Goal: Task Accomplishment & Management: Use online tool/utility

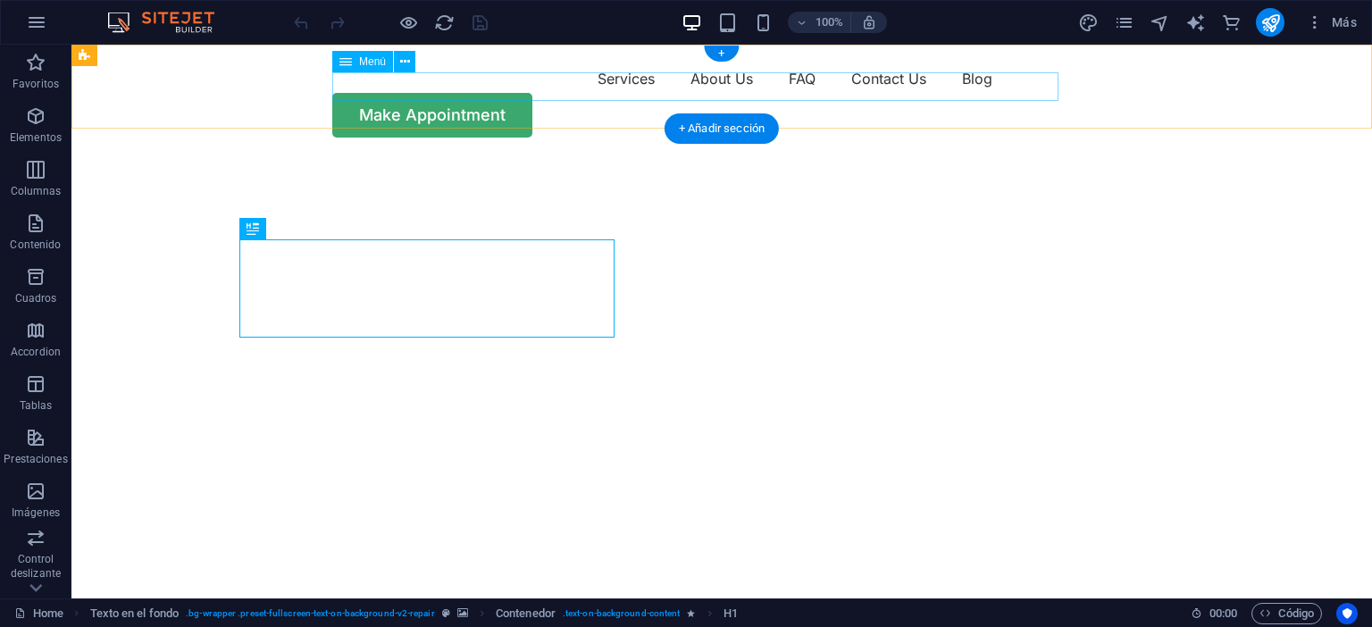
click at [377, 87] on nav "Services About Us FAQ Contact Us Blog" at bounding box center [722, 78] width 1072 height 29
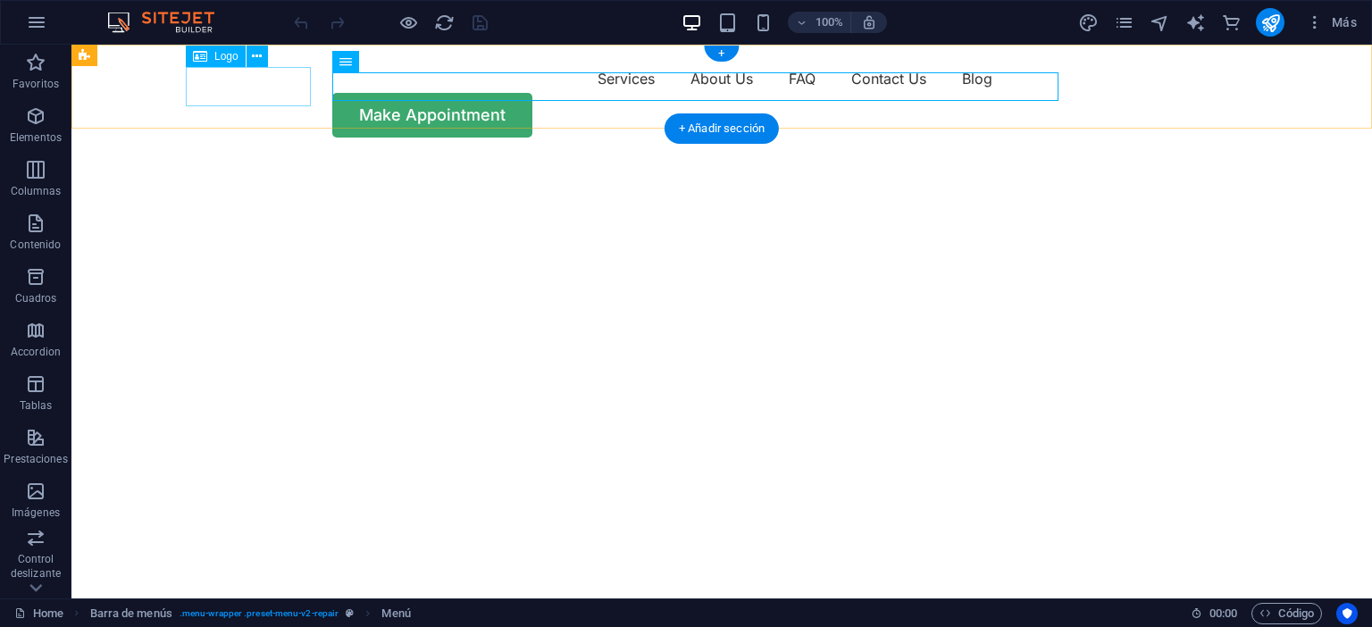
click at [249, 87] on div at bounding box center [248, 83] width 125 height 39
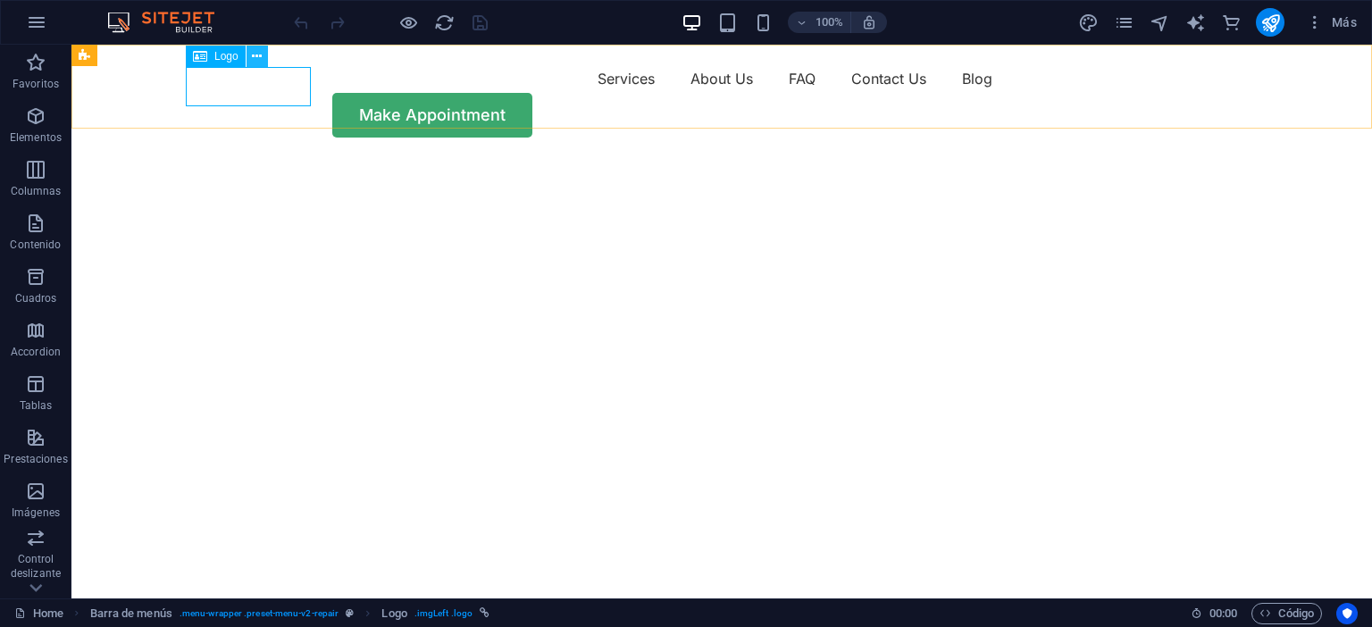
click at [255, 63] on icon at bounding box center [257, 56] width 10 height 19
click at [209, 52] on div "Logo" at bounding box center [216, 56] width 60 height 21
click at [255, 54] on icon at bounding box center [257, 56] width 10 height 19
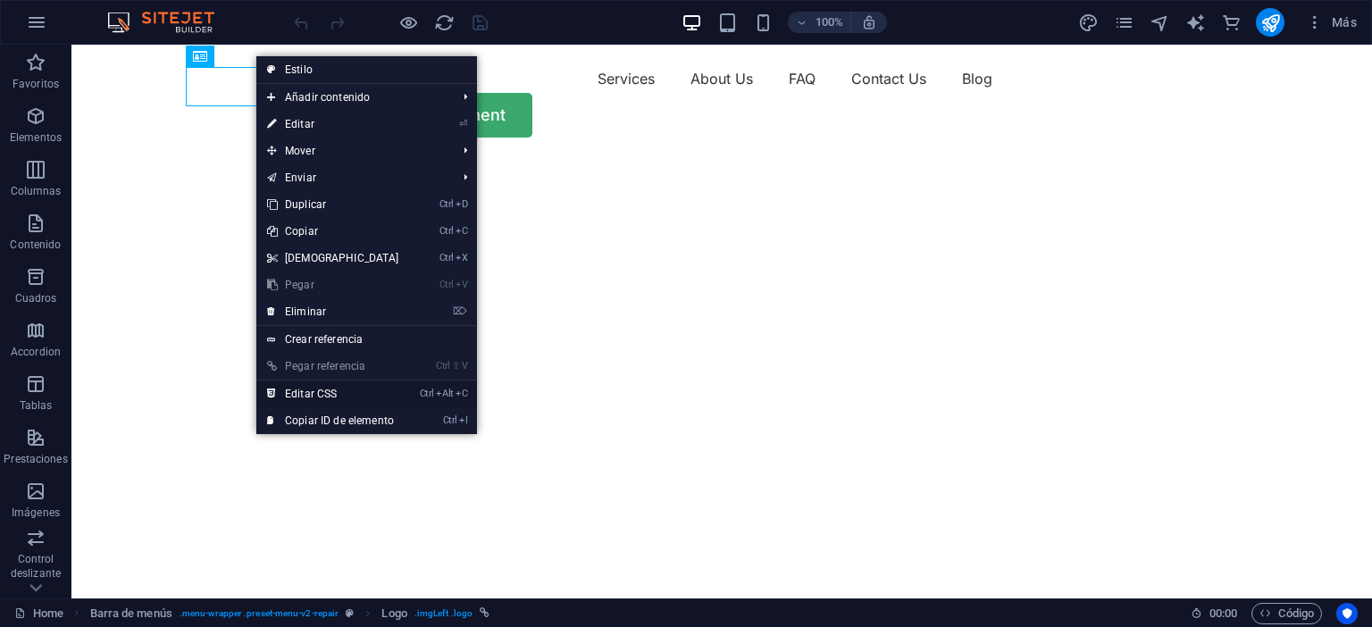
click at [334, 392] on link "Ctrl Alt C Editar CSS" at bounding box center [333, 393] width 154 height 27
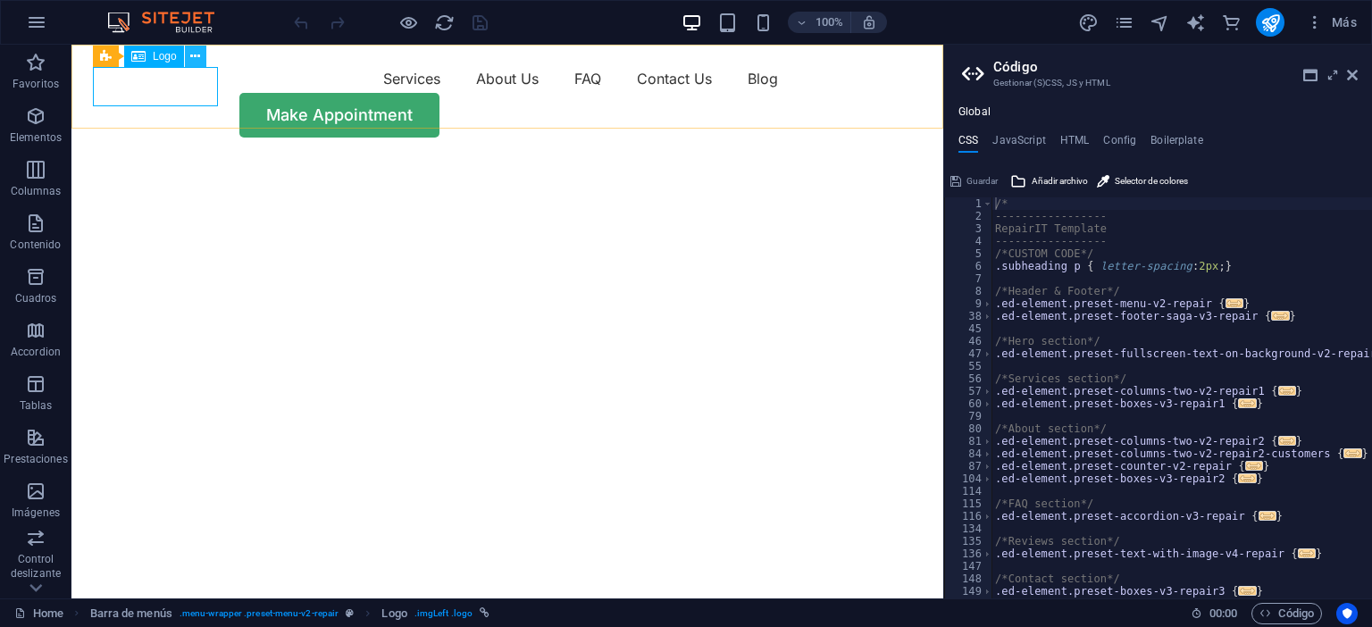
click at [198, 48] on icon at bounding box center [195, 56] width 10 height 19
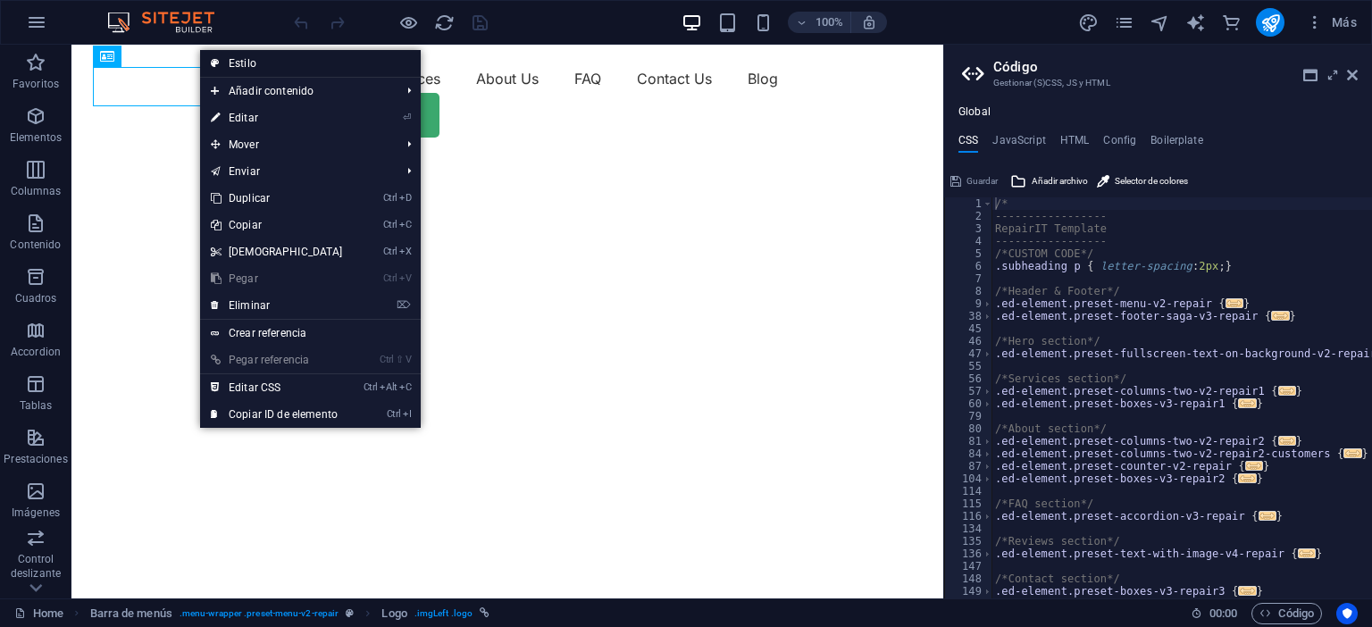
click at [260, 54] on link "Estilo" at bounding box center [310, 63] width 221 height 27
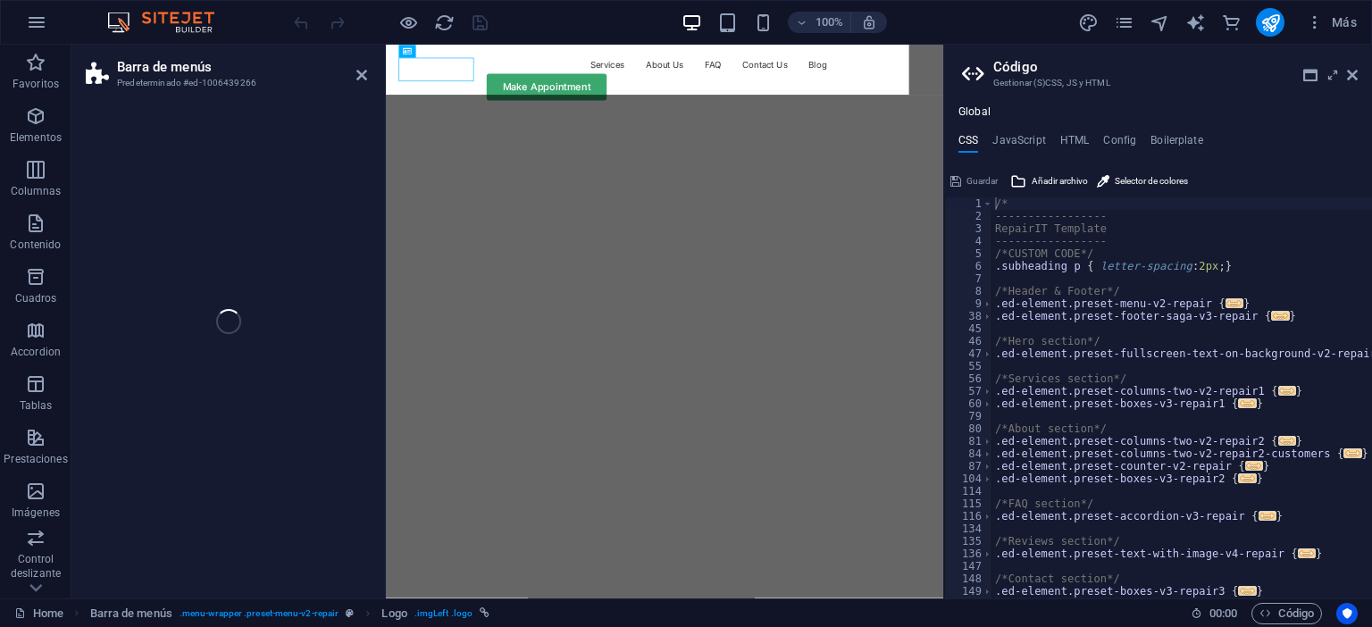
select select "rem"
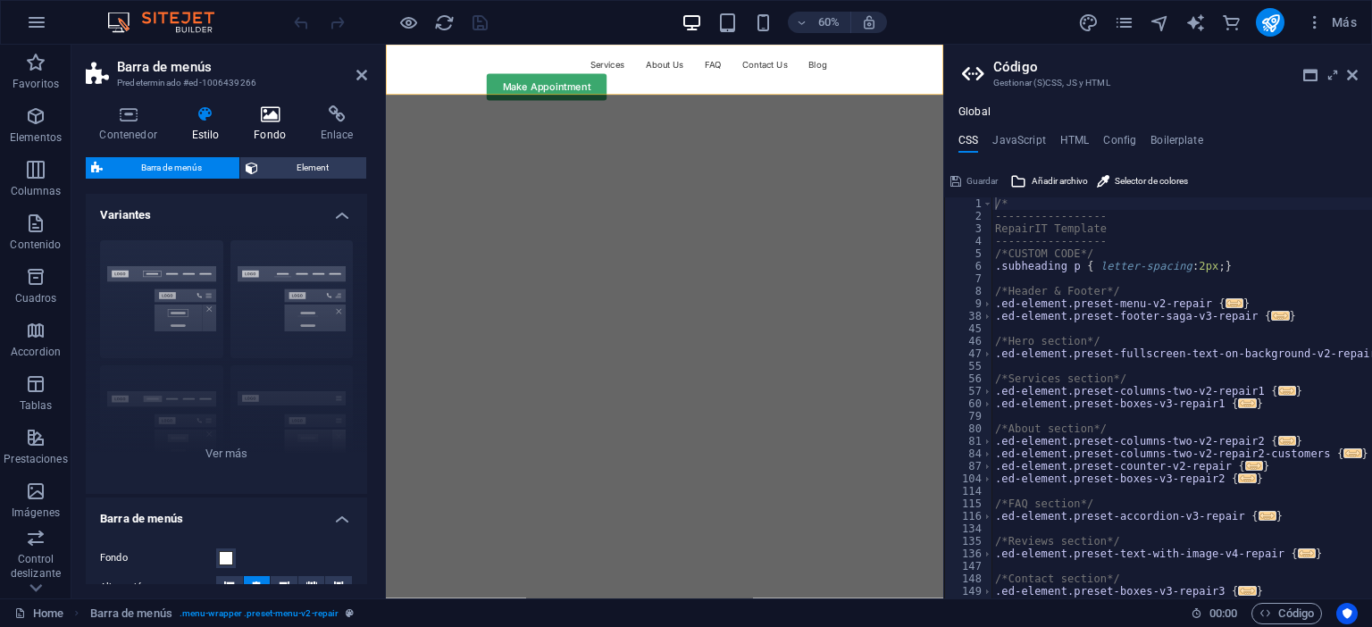
click at [266, 112] on icon at bounding box center [270, 114] width 60 height 18
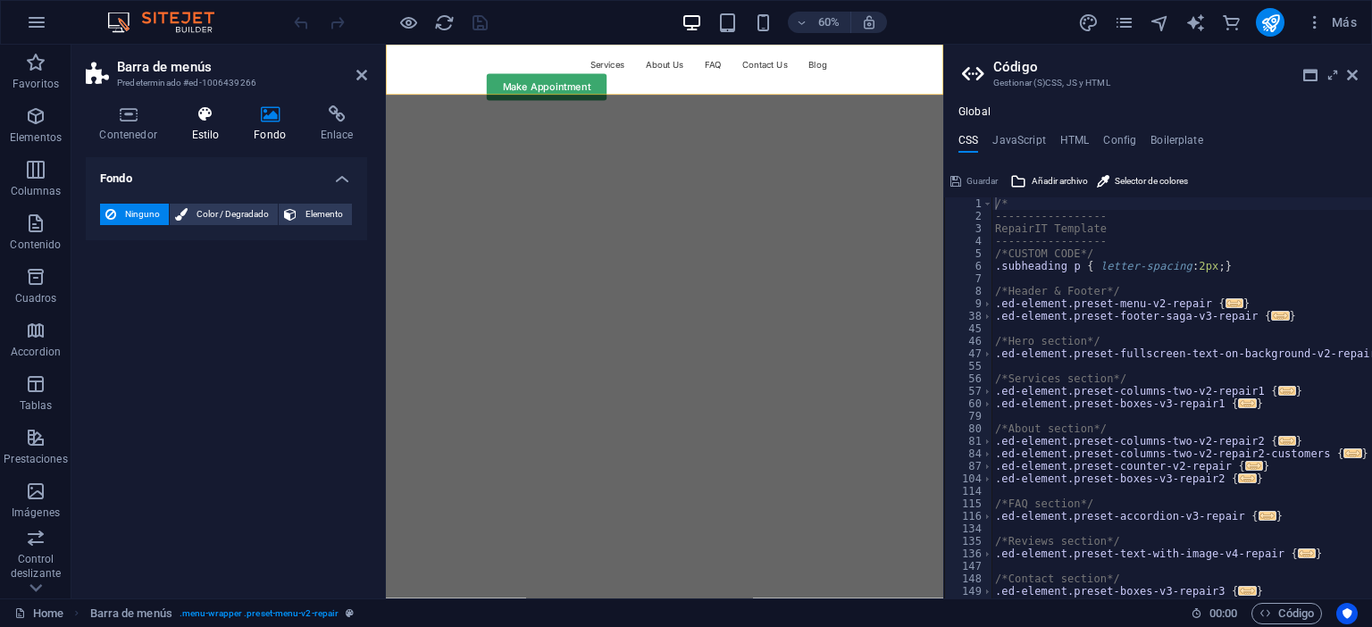
click at [227, 114] on icon at bounding box center [205, 114] width 55 height 18
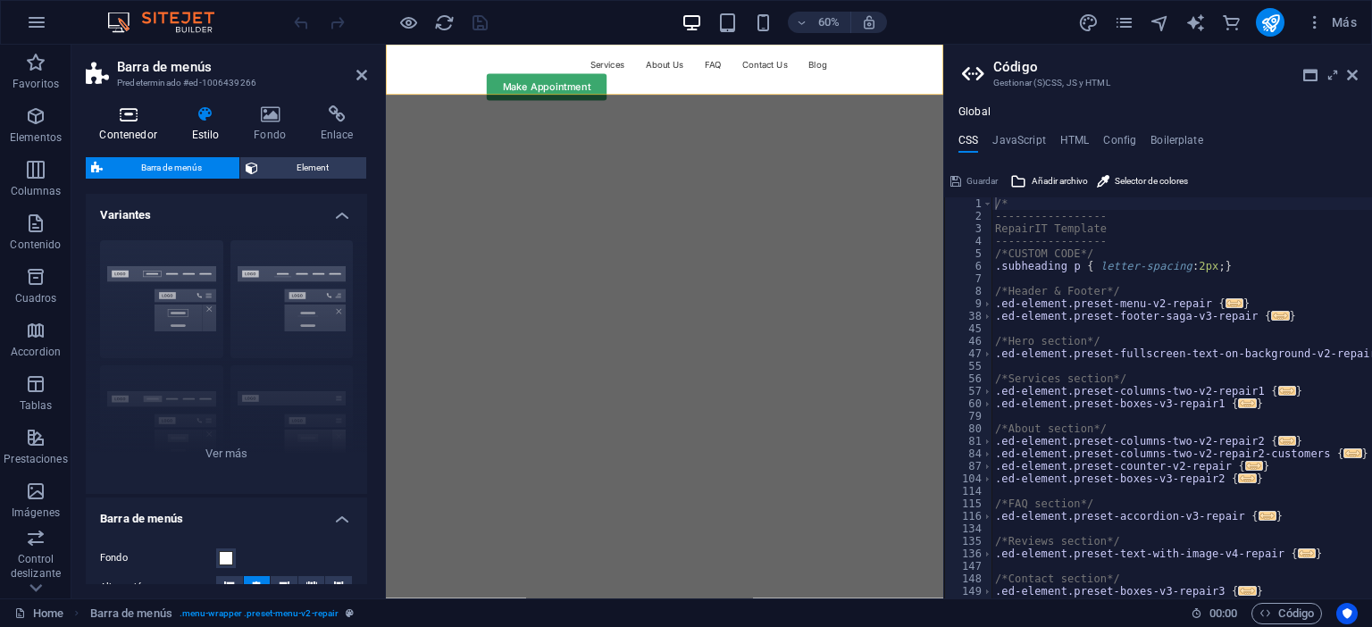
click at [142, 111] on icon at bounding box center [128, 114] width 85 height 18
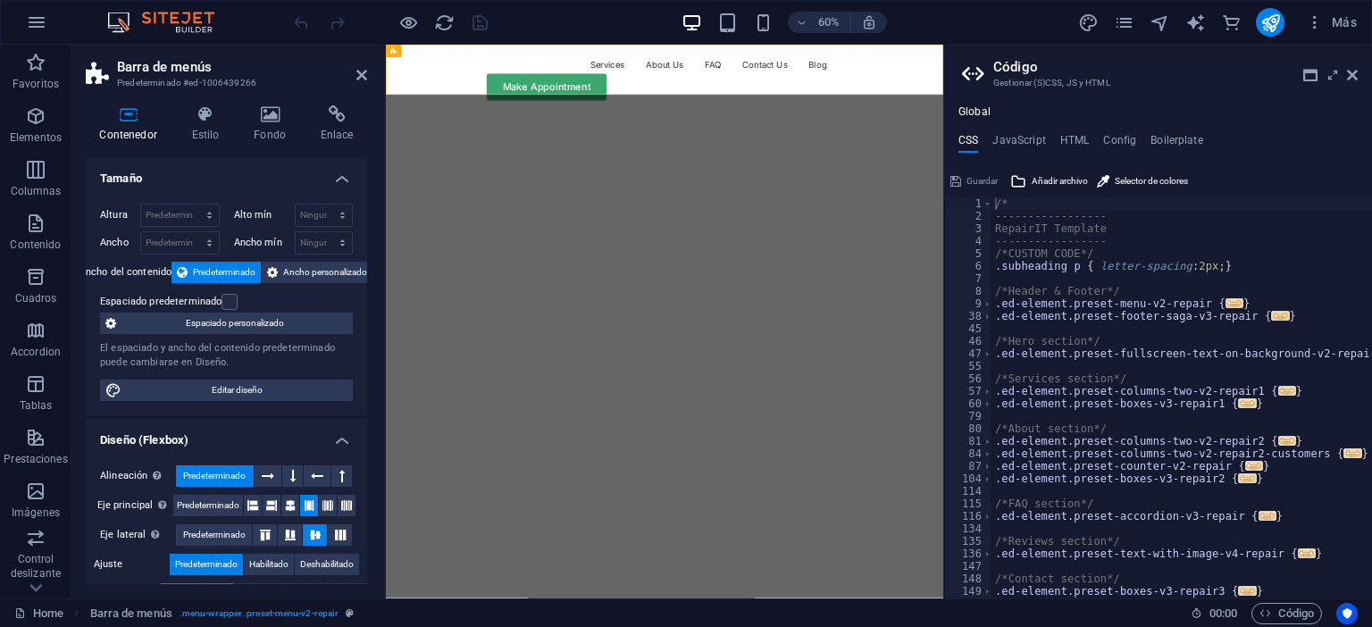
click at [1352, 66] on h2 "Código" at bounding box center [1175, 67] width 364 height 16
click at [1352, 82] on icon at bounding box center [1352, 75] width 11 height 14
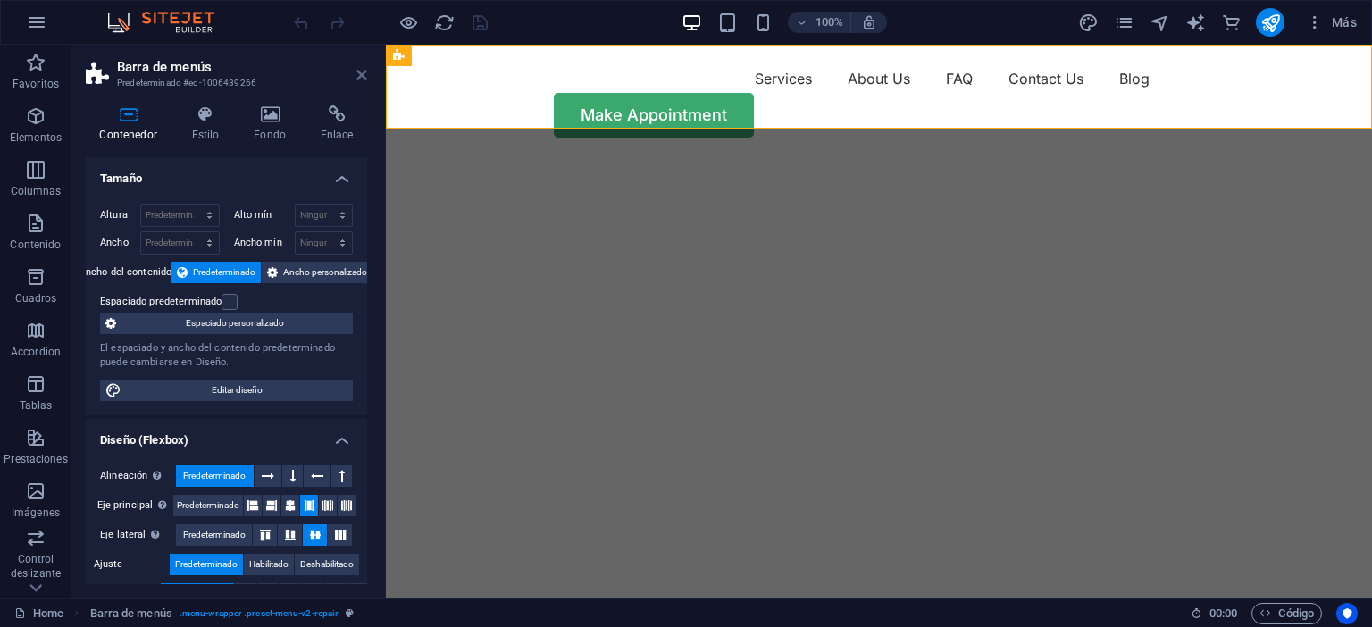
click at [359, 76] on icon at bounding box center [361, 75] width 11 height 14
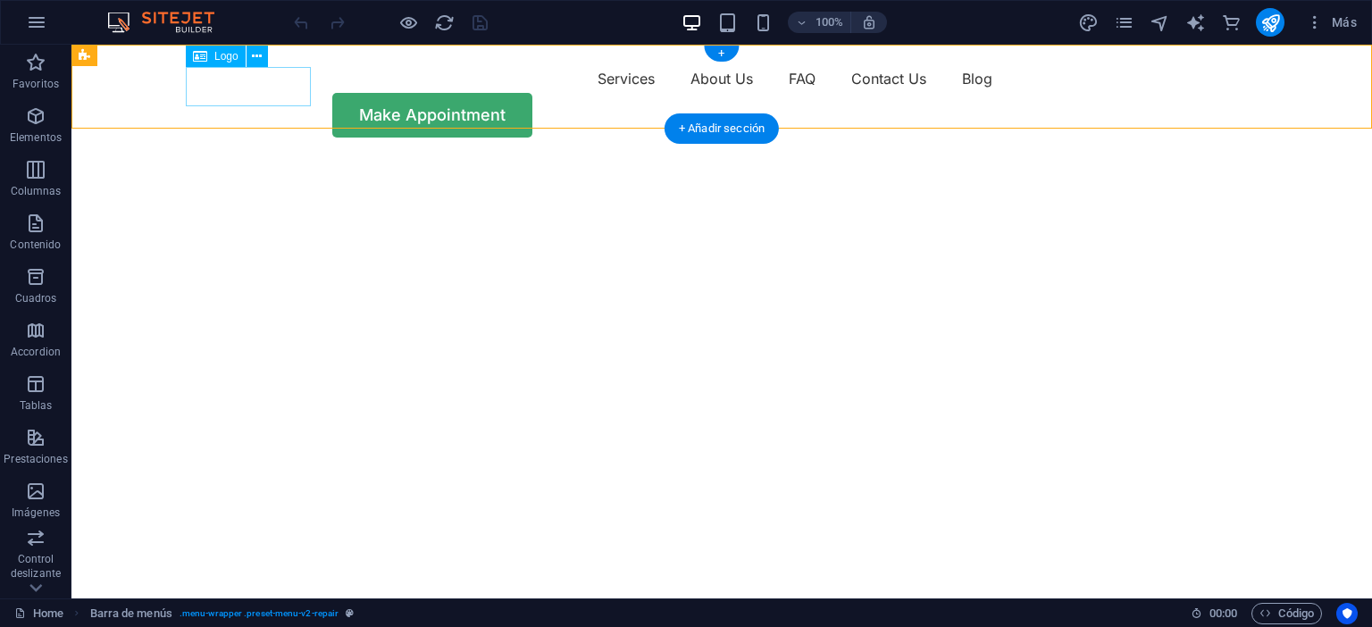
click at [216, 89] on div at bounding box center [248, 83] width 125 height 39
click at [216, 60] on span "Logo" at bounding box center [226, 56] width 24 height 11
click at [261, 58] on icon at bounding box center [257, 56] width 10 height 19
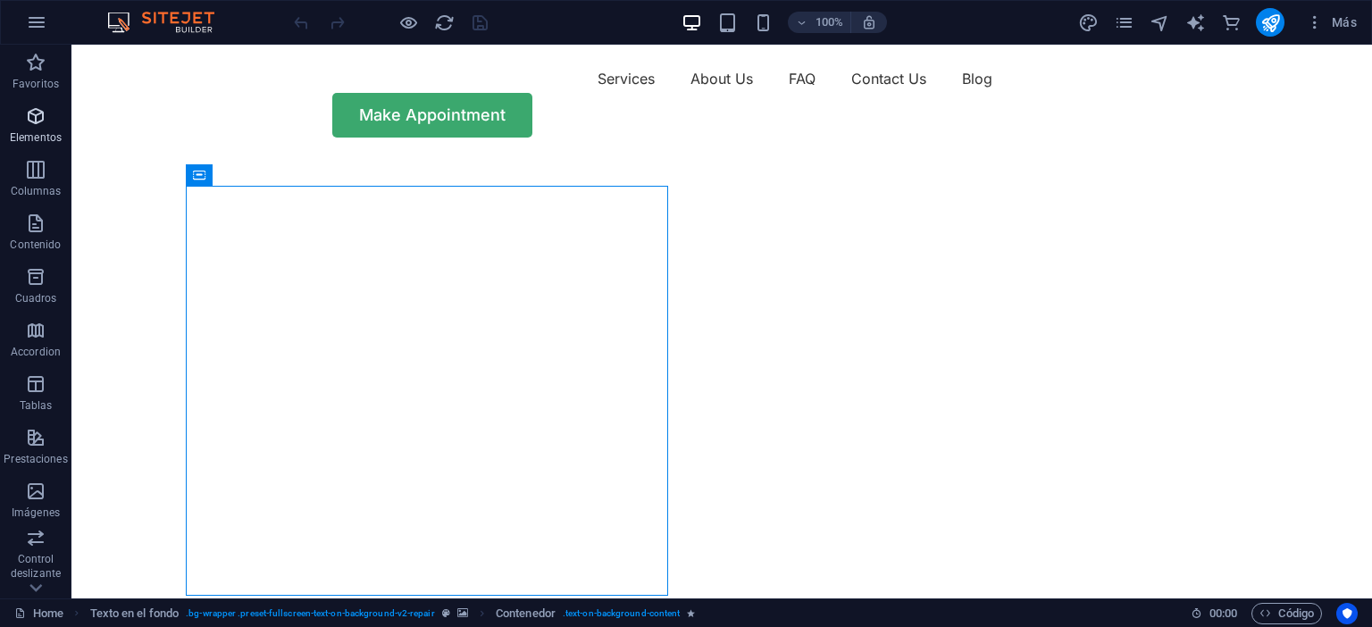
click at [34, 131] on p "Elementos" at bounding box center [36, 137] width 52 height 14
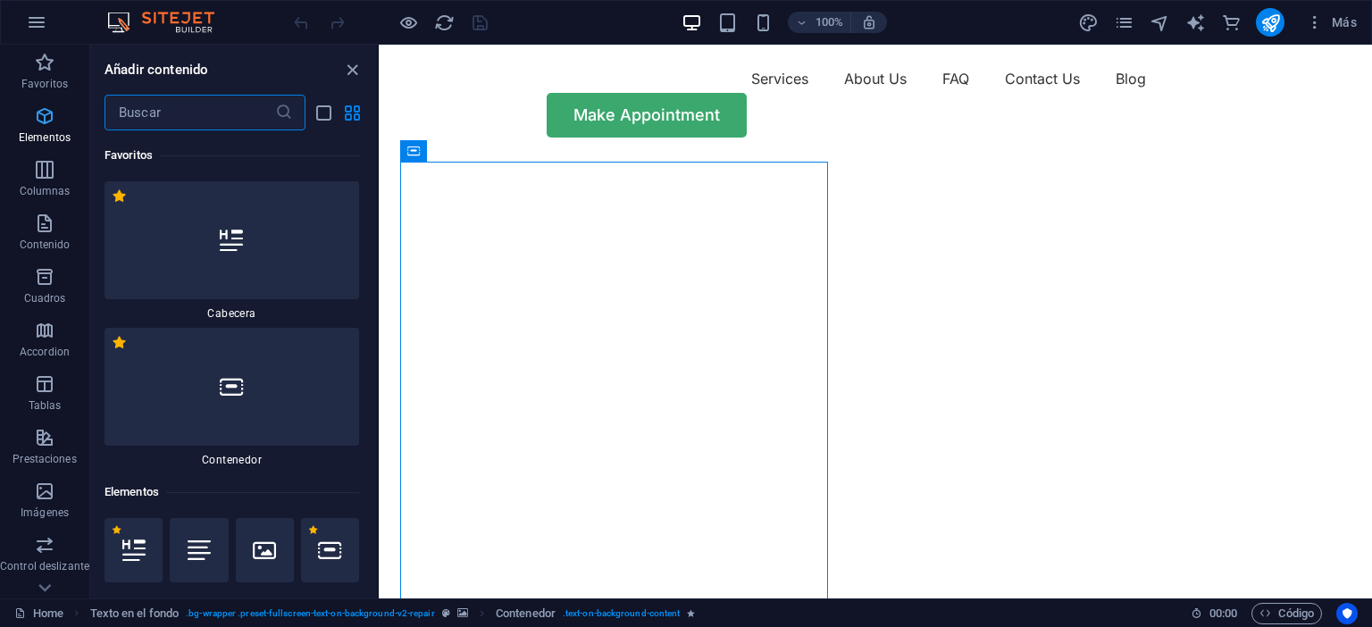
scroll to position [189, 0]
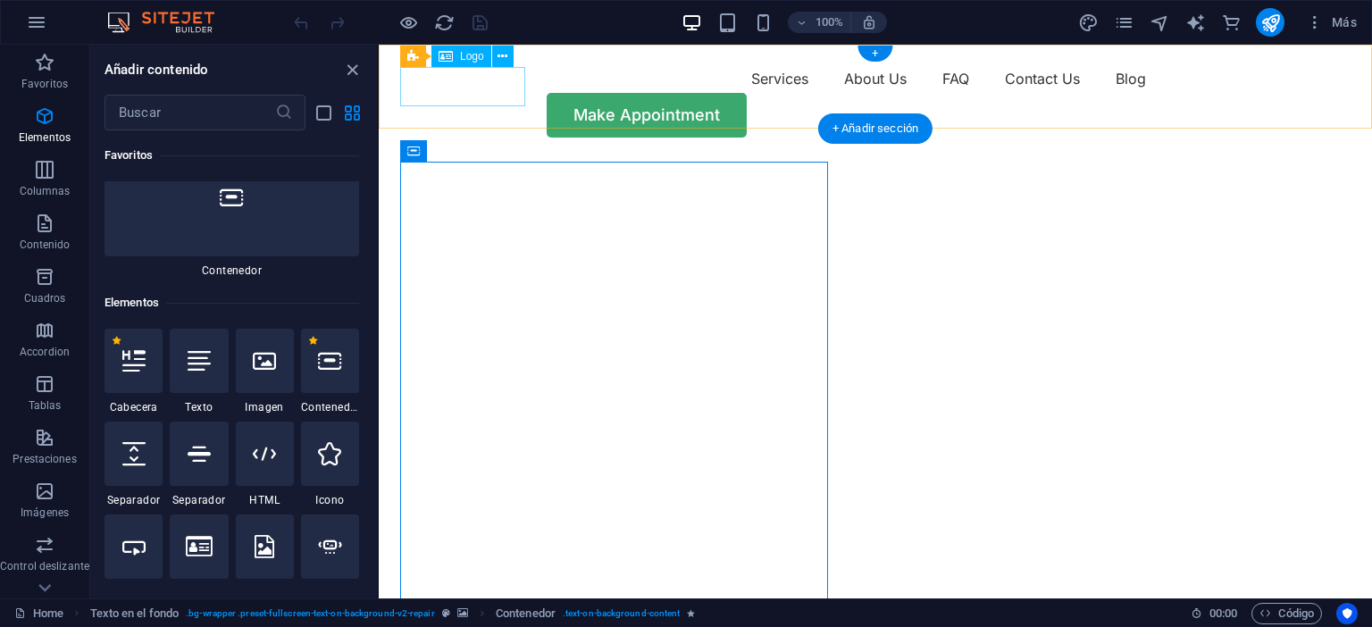
click at [437, 84] on div at bounding box center [462, 83] width 125 height 39
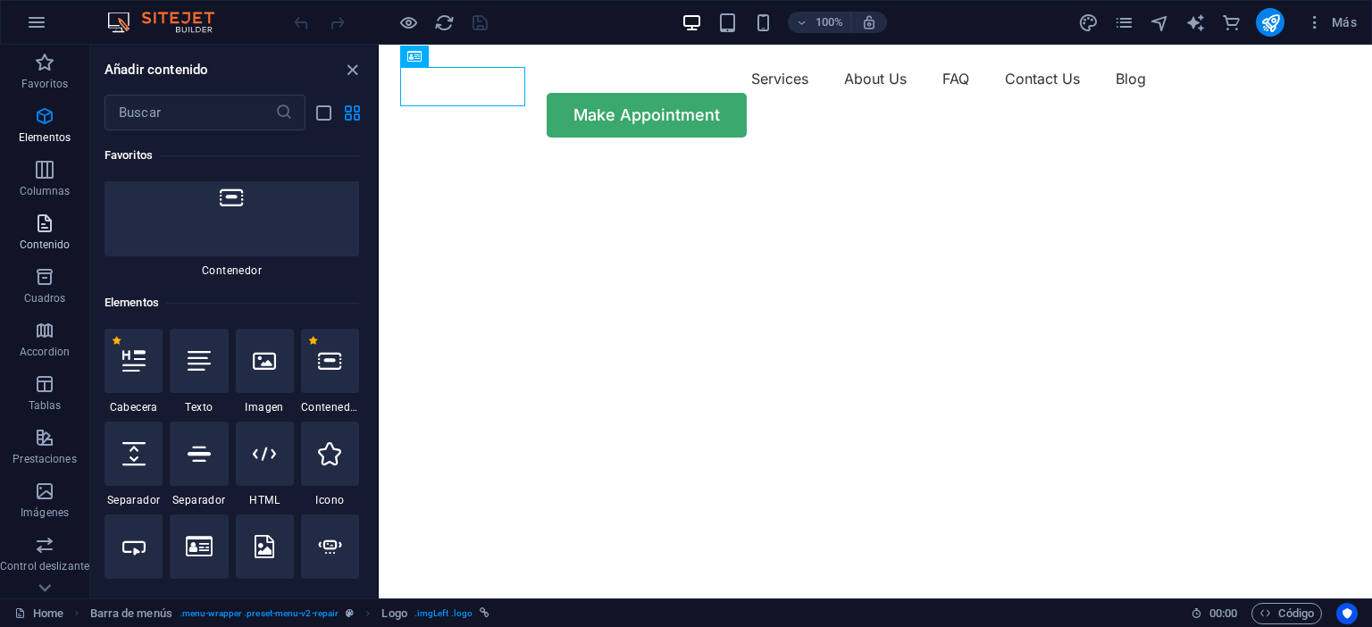
click at [36, 230] on icon "button" at bounding box center [44, 223] width 21 height 21
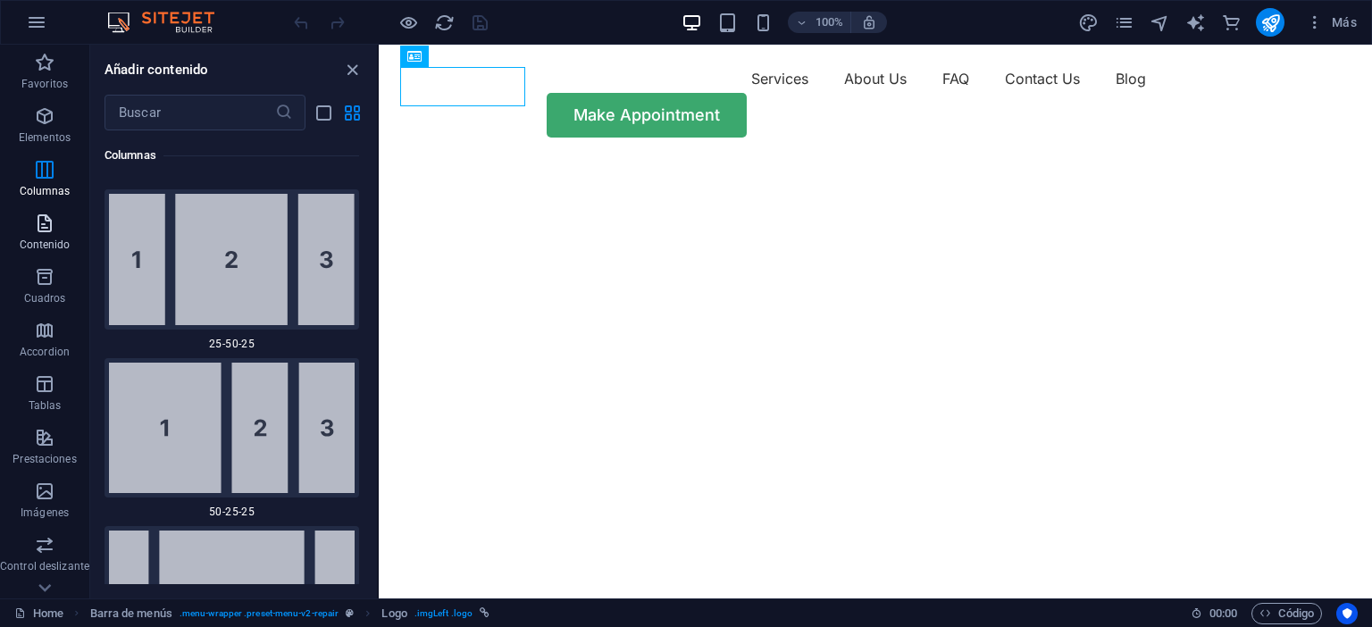
scroll to position [3158, 0]
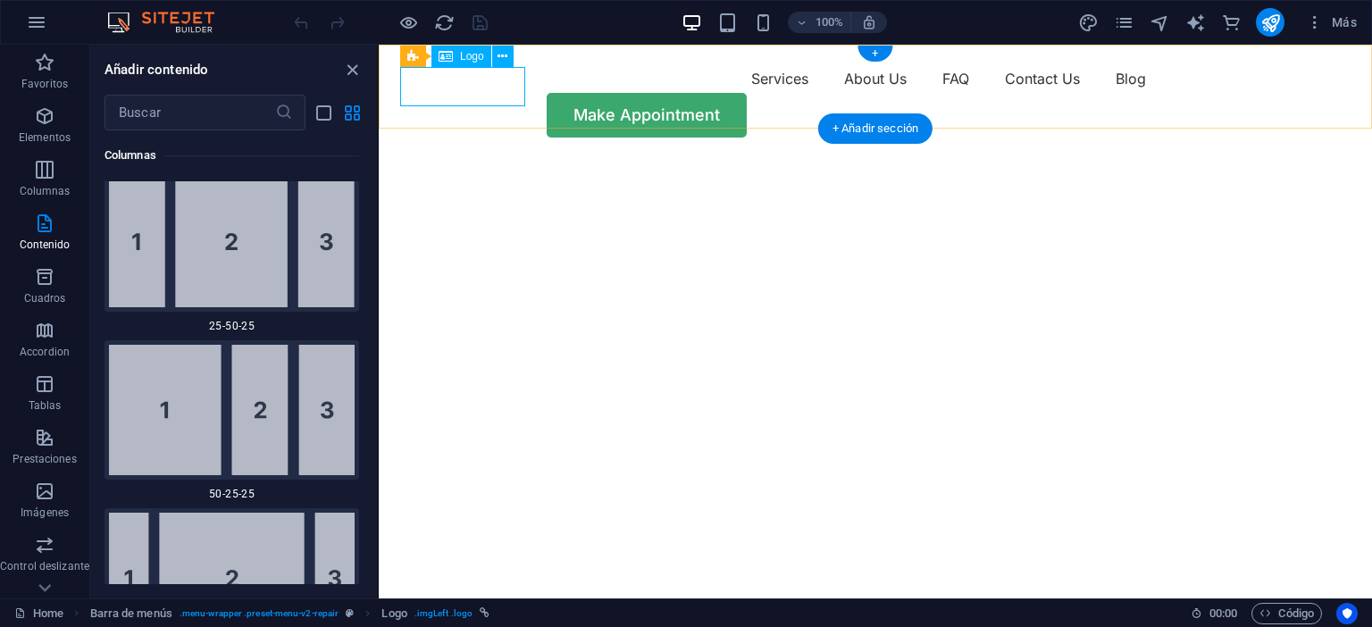
click at [494, 87] on div at bounding box center [462, 83] width 125 height 39
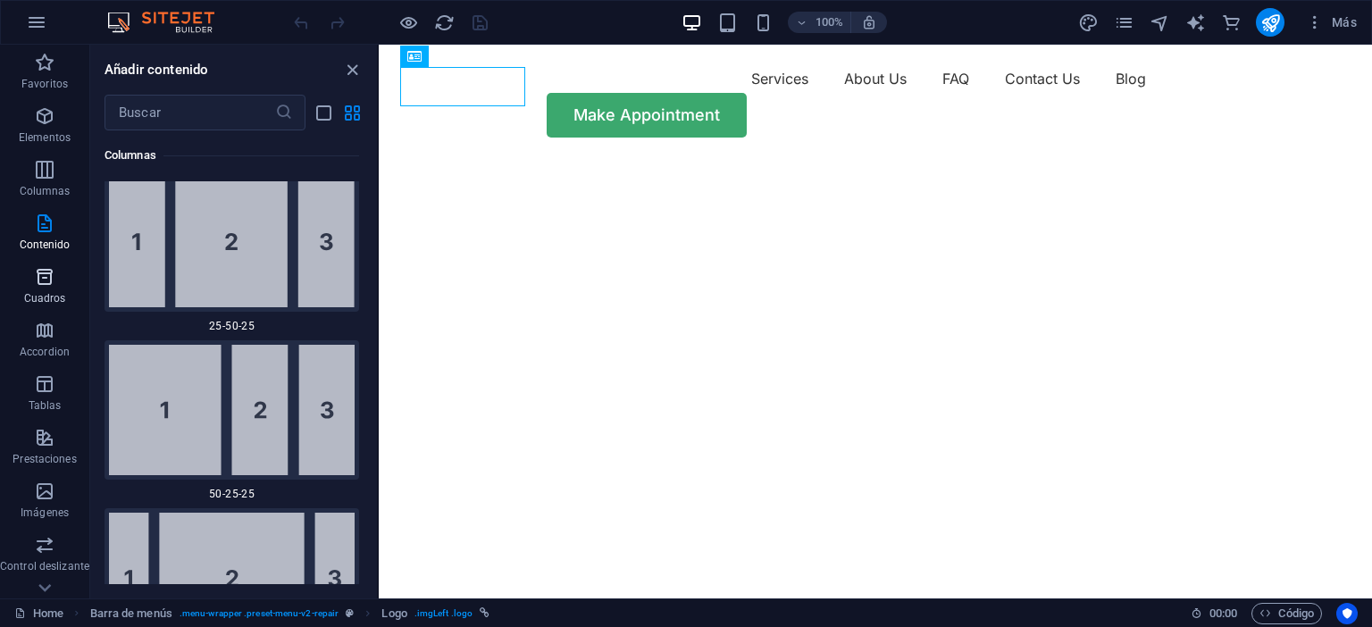
click at [26, 273] on span "Cuadros" at bounding box center [44, 287] width 89 height 43
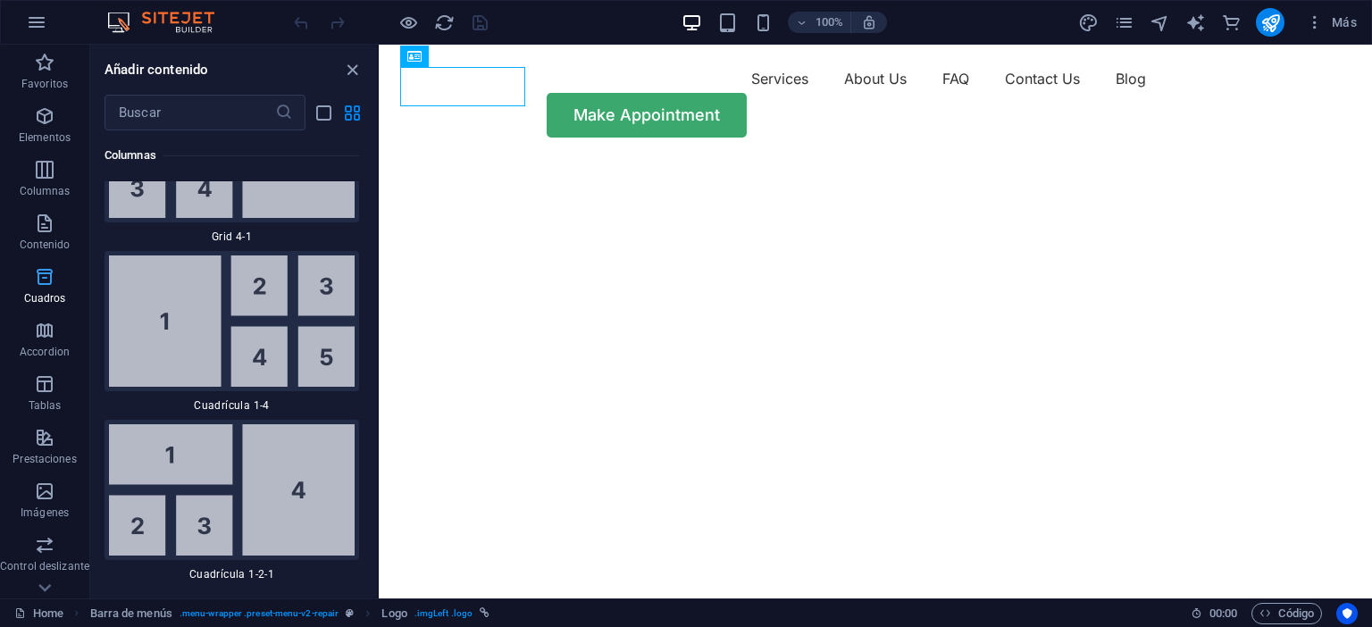
scroll to position [4975, 0]
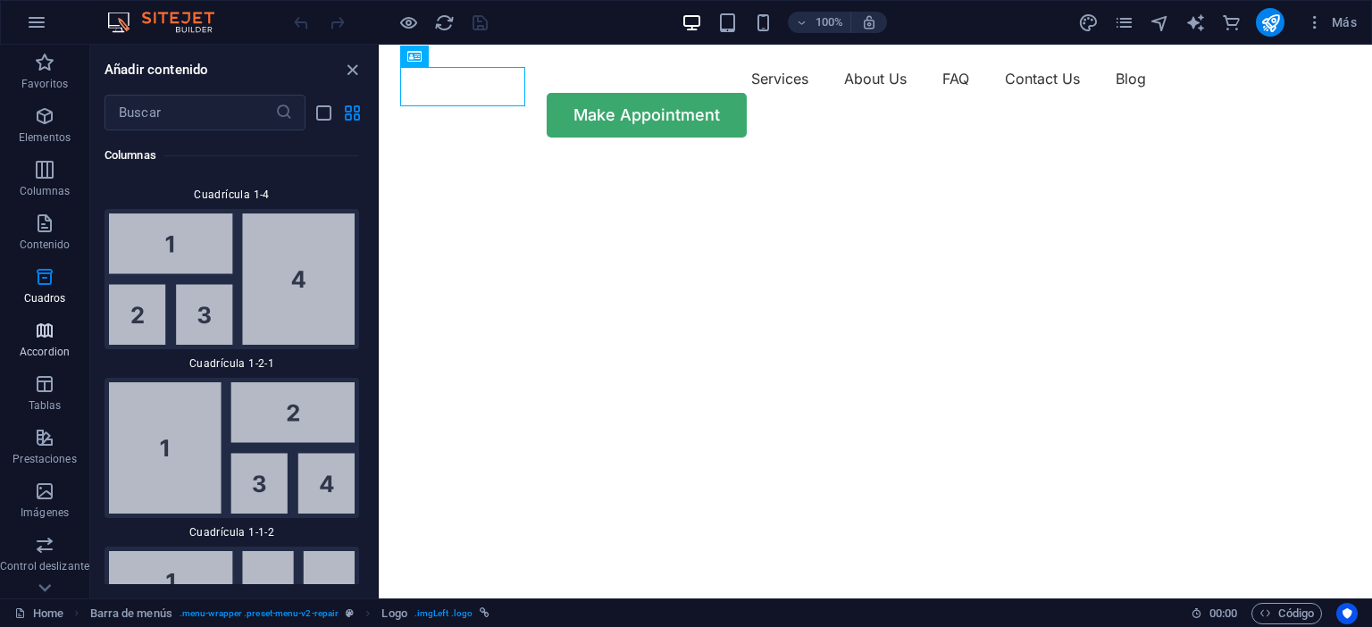
click at [41, 355] on p "Accordion" at bounding box center [45, 352] width 50 height 14
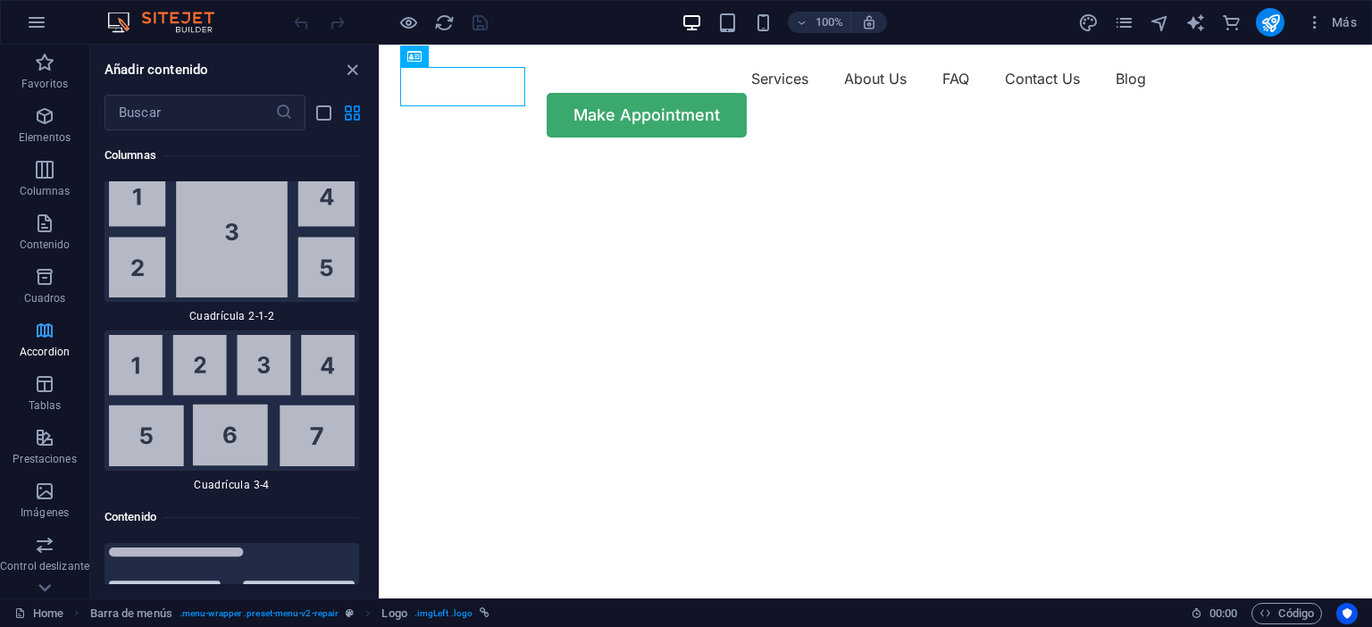
scroll to position [5776, 0]
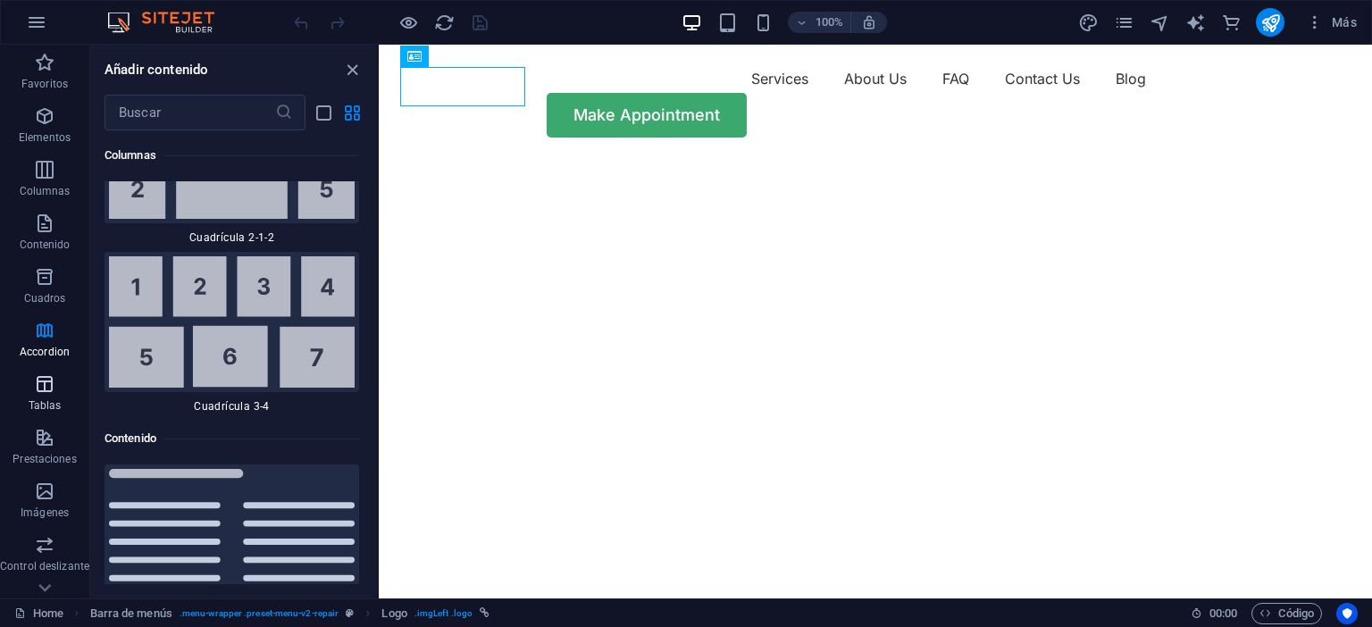
click at [44, 413] on span "Tablas" at bounding box center [44, 394] width 89 height 43
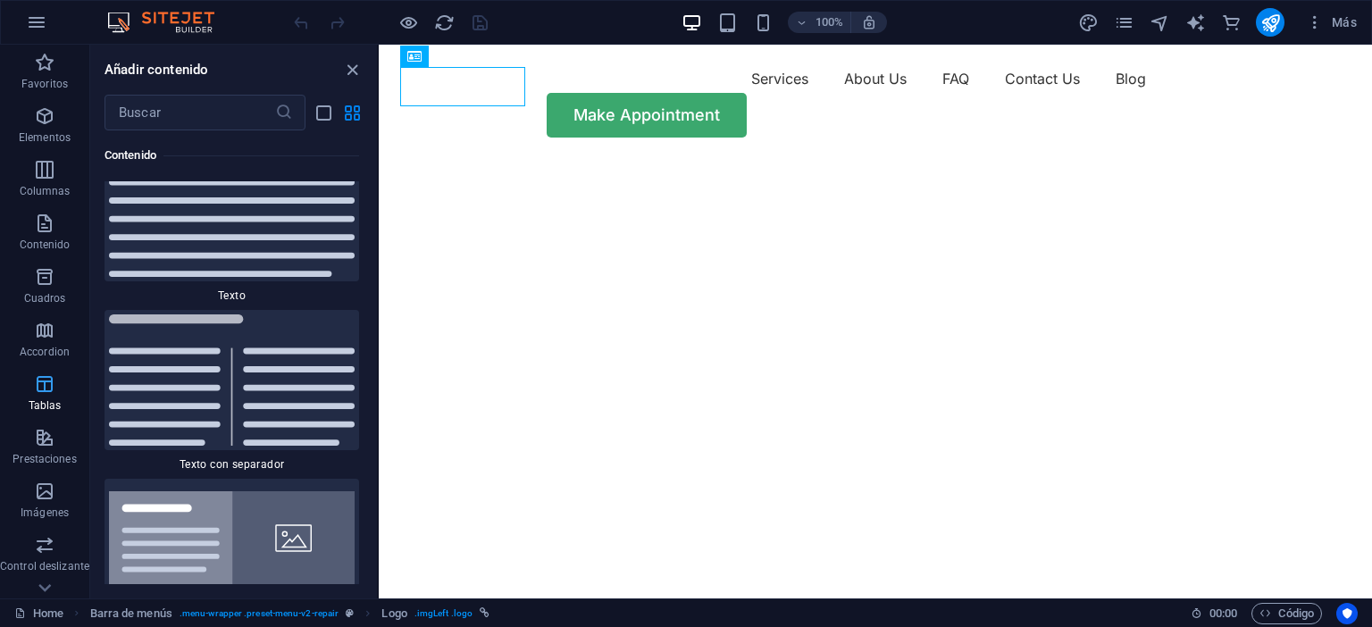
scroll to position [6268, 0]
click at [44, 434] on icon "button" at bounding box center [44, 437] width 21 height 21
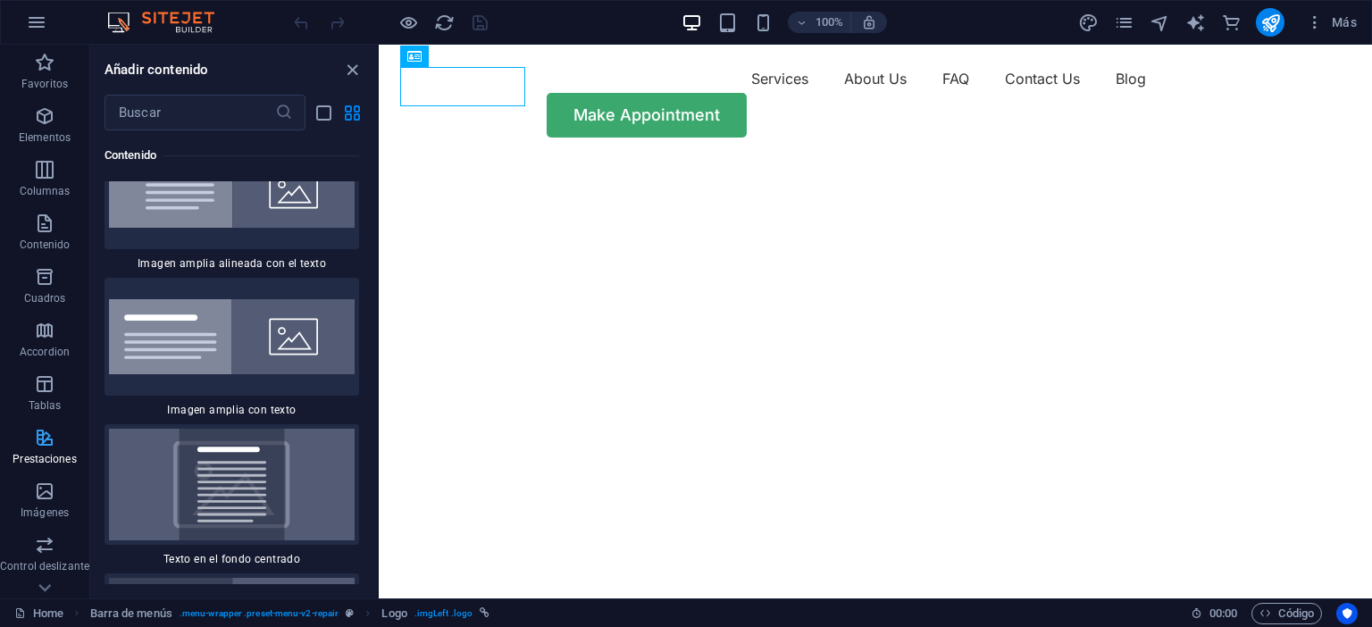
scroll to position [7060, 0]
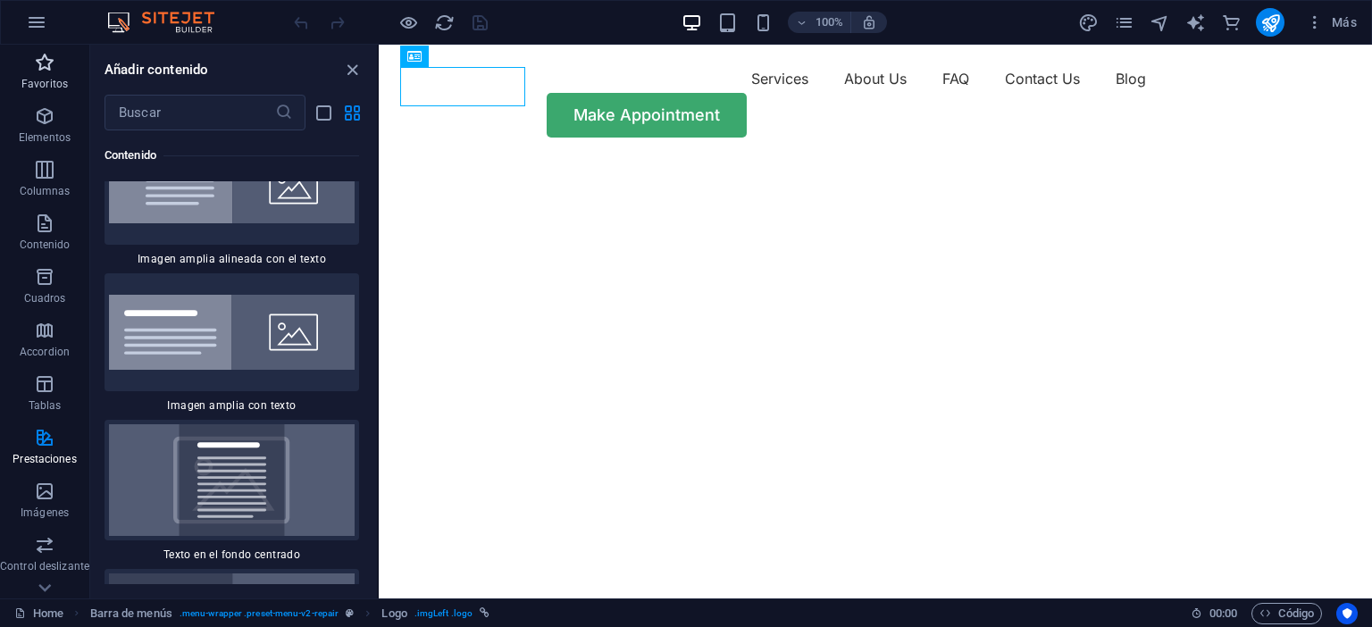
click at [47, 85] on p "Favoritos" at bounding box center [44, 84] width 46 height 14
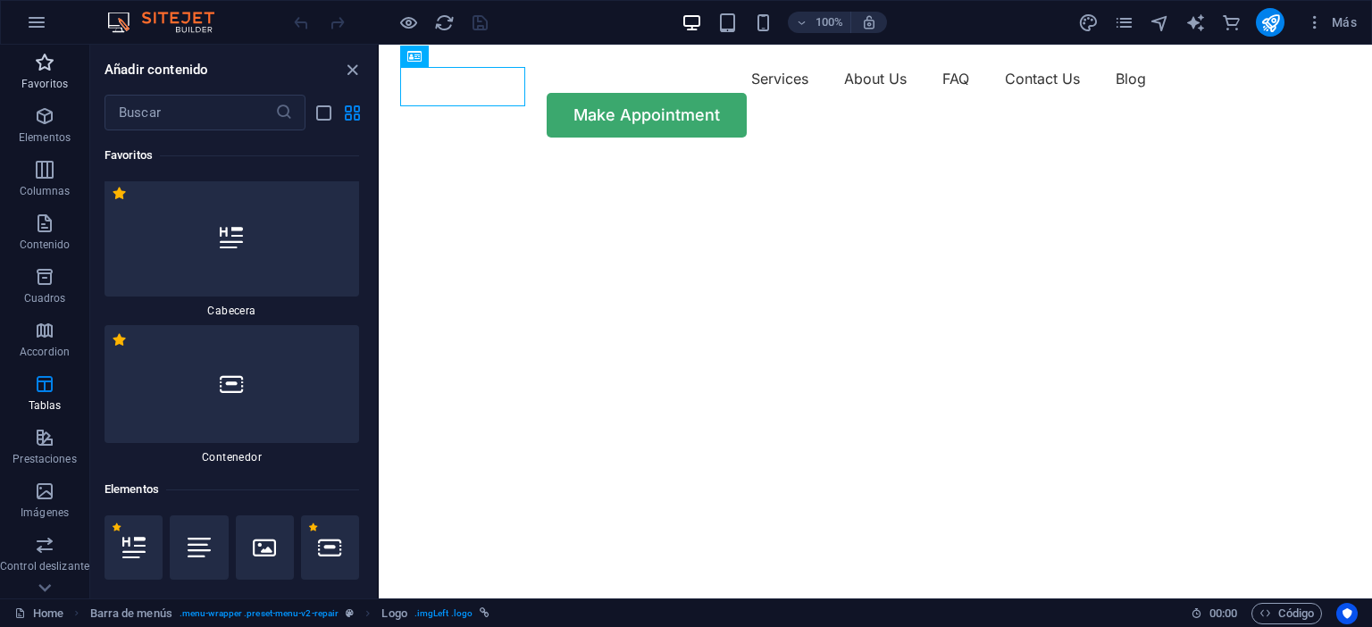
scroll to position [0, 0]
click at [584, 28] on div "100% Más" at bounding box center [826, 22] width 1073 height 29
click at [500, 57] on icon at bounding box center [502, 56] width 10 height 19
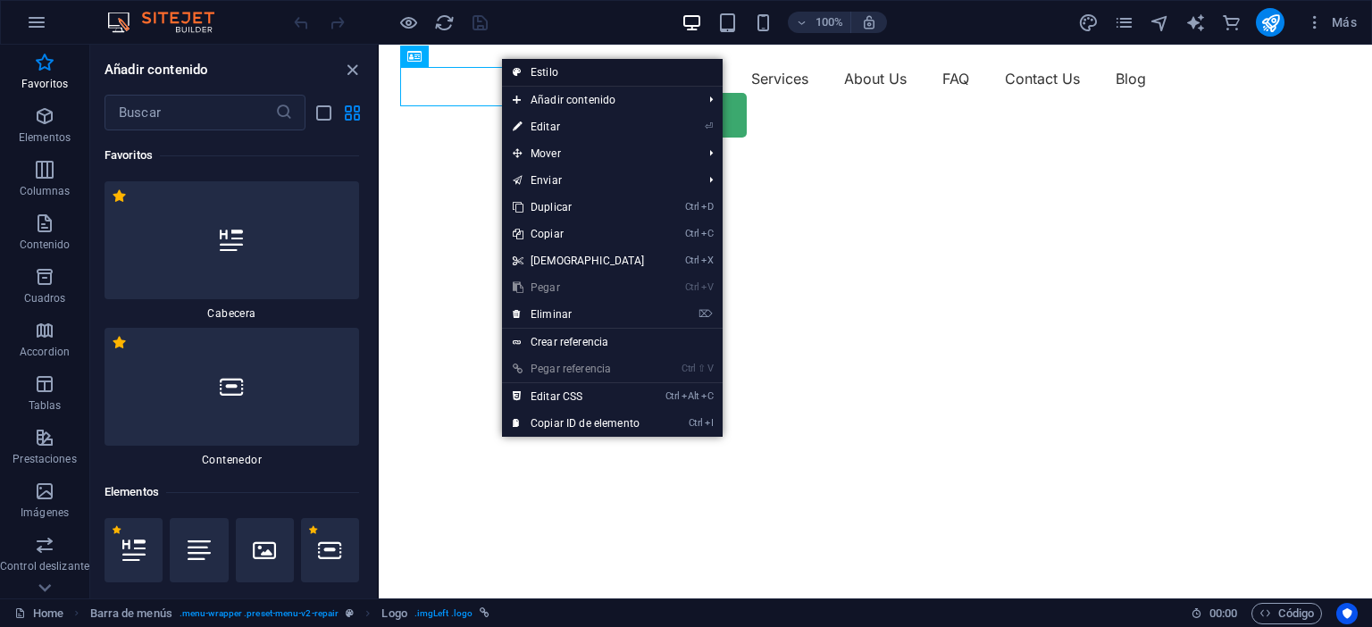
click at [512, 63] on link "Estilo" at bounding box center [612, 72] width 221 height 27
select select "rem"
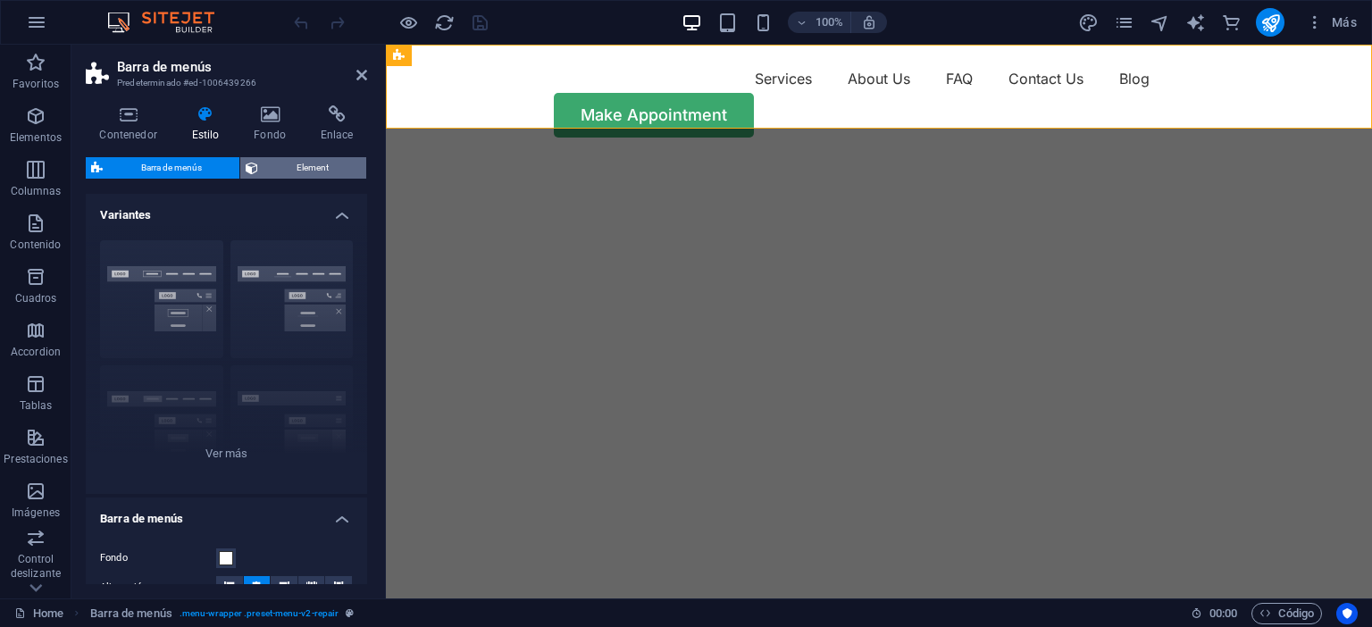
click at [317, 170] on span "Element" at bounding box center [311, 167] width 97 height 21
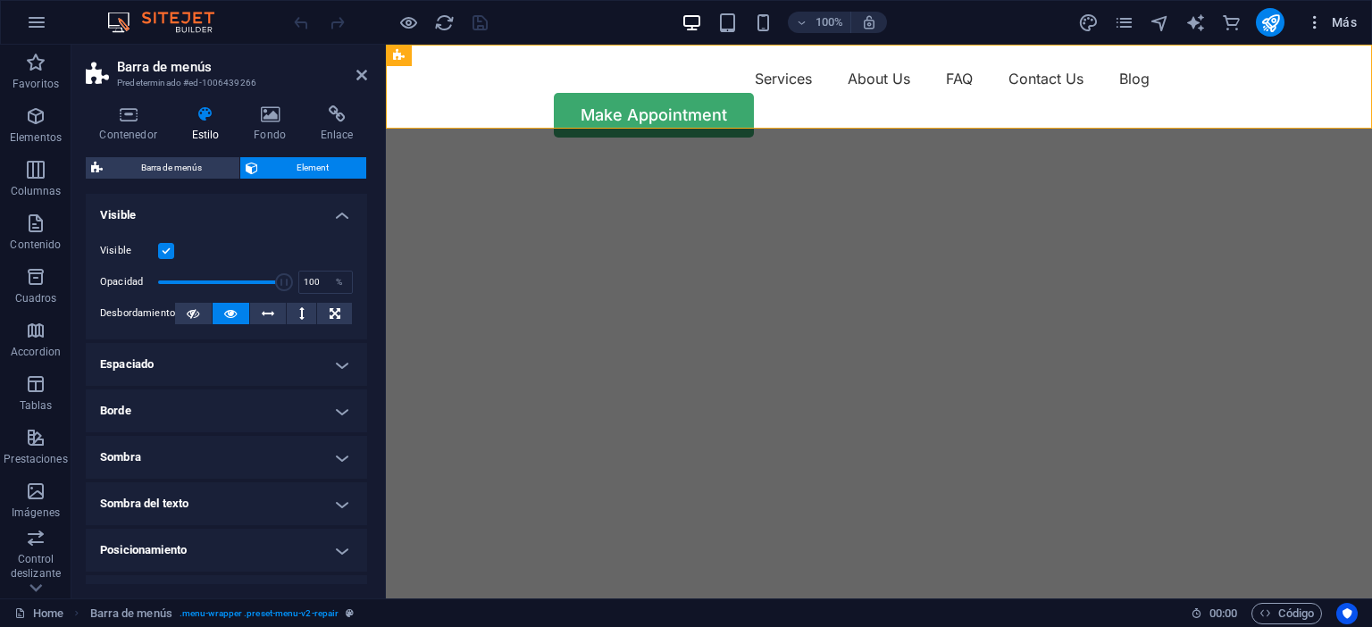
click at [1352, 19] on span "Más" at bounding box center [1331, 22] width 51 height 18
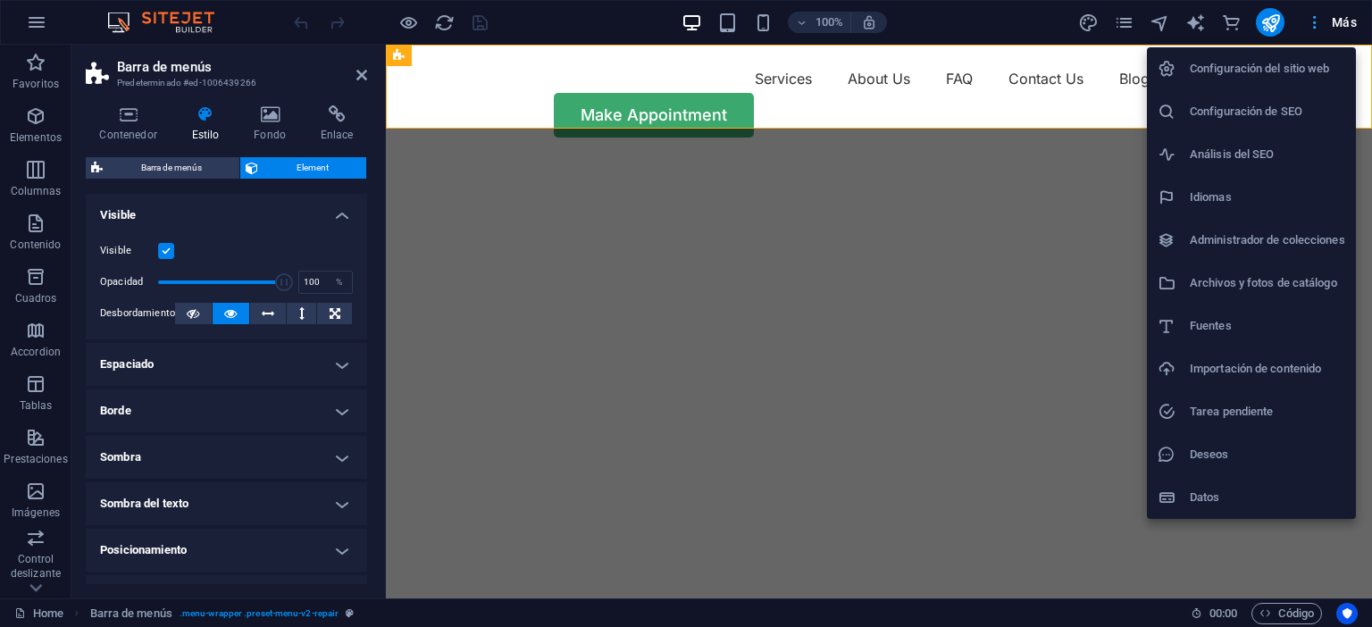
click at [1352, 19] on div at bounding box center [686, 313] width 1372 height 627
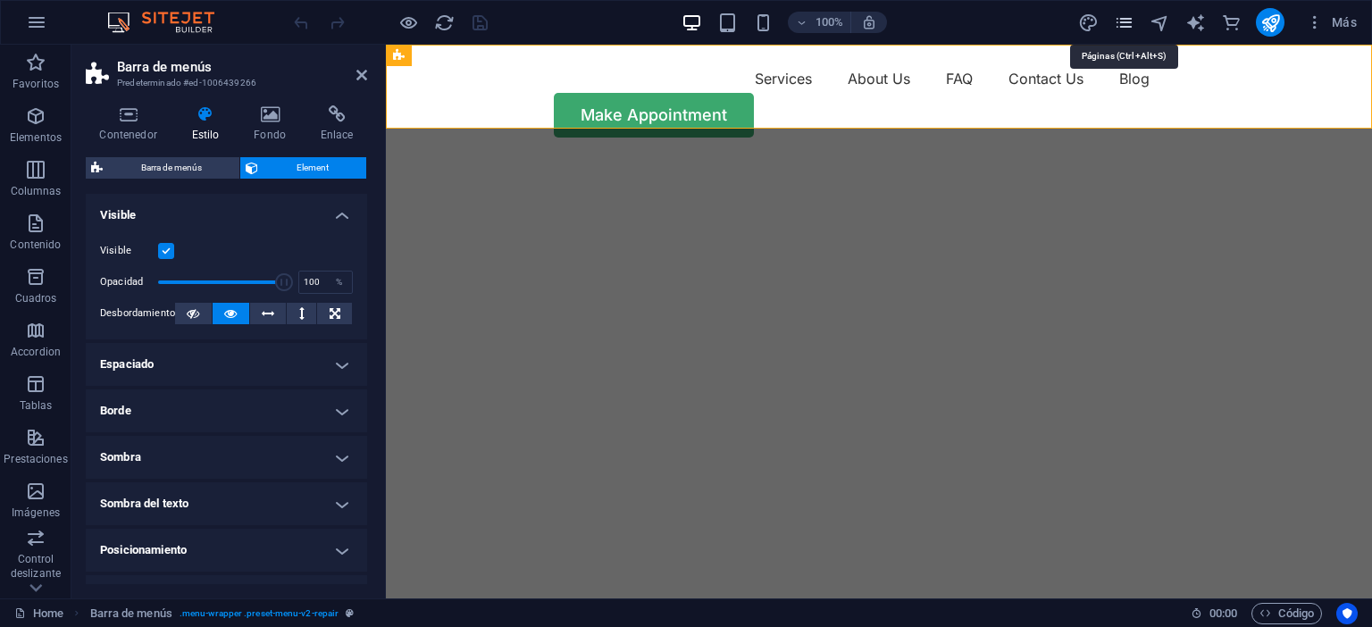
click at [1123, 23] on icon "pages" at bounding box center [1124, 23] width 21 height 21
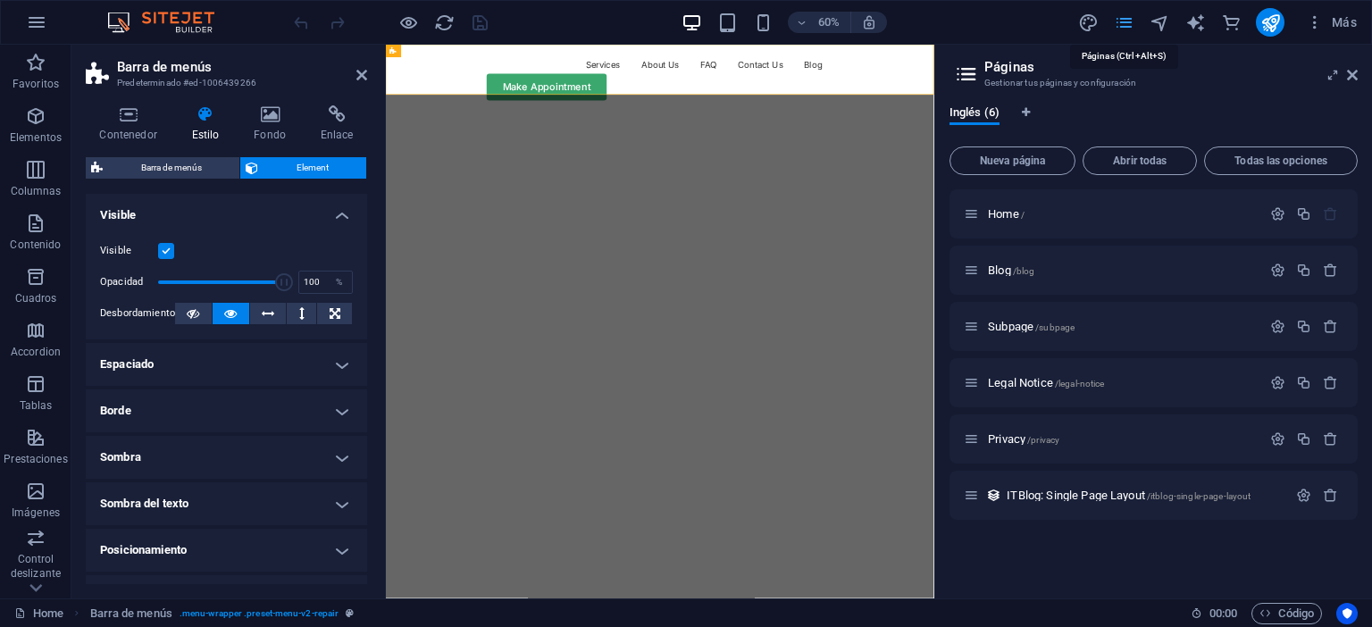
click at [1123, 23] on icon "pages" at bounding box center [1124, 23] width 21 height 21
click at [1352, 79] on icon at bounding box center [1352, 75] width 11 height 14
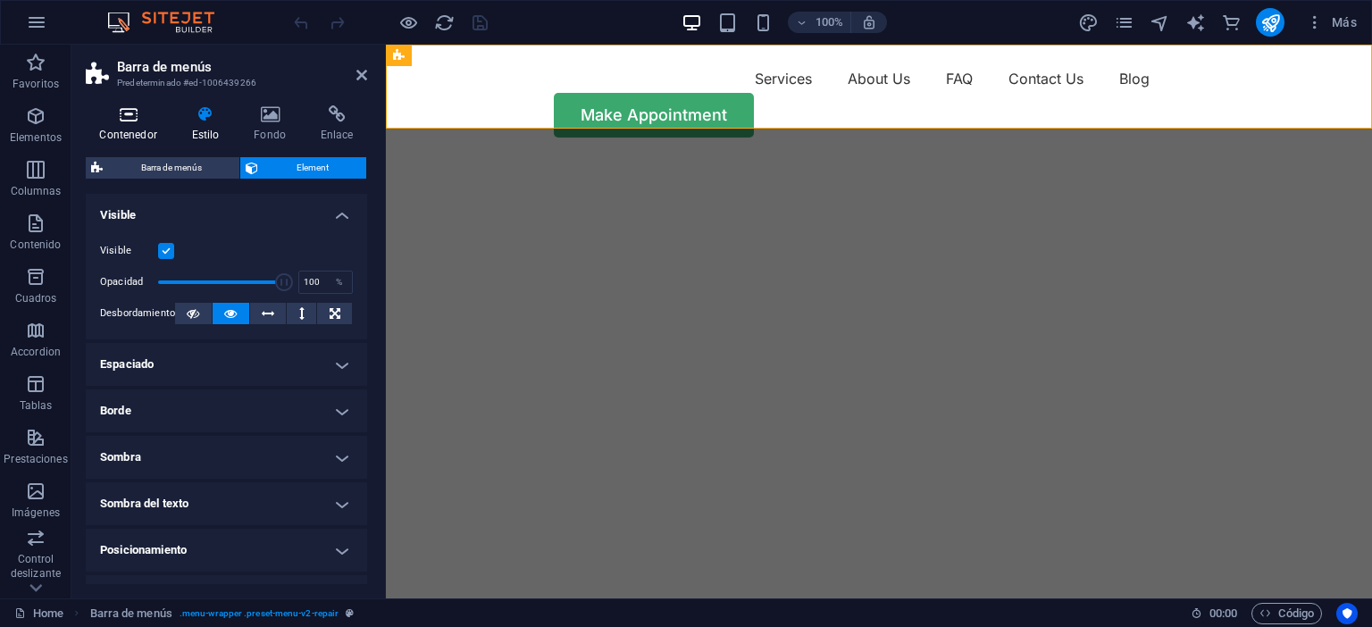
click at [127, 120] on icon at bounding box center [128, 114] width 85 height 18
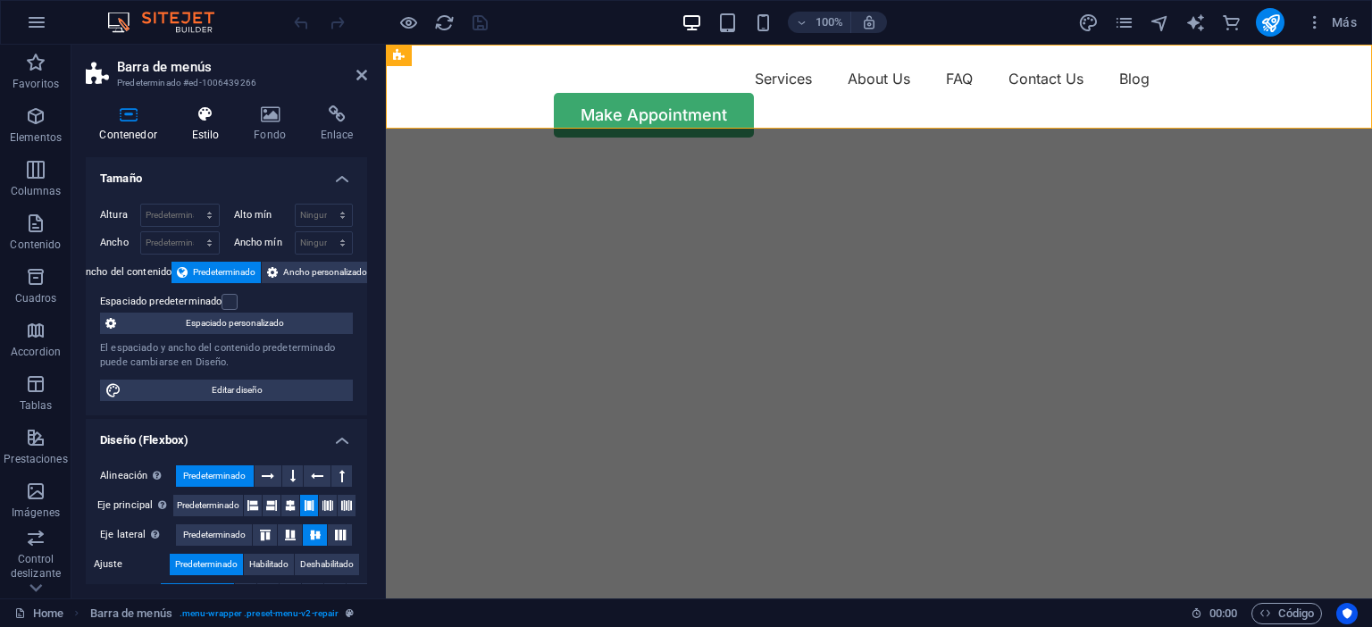
click at [212, 111] on icon at bounding box center [205, 114] width 55 height 18
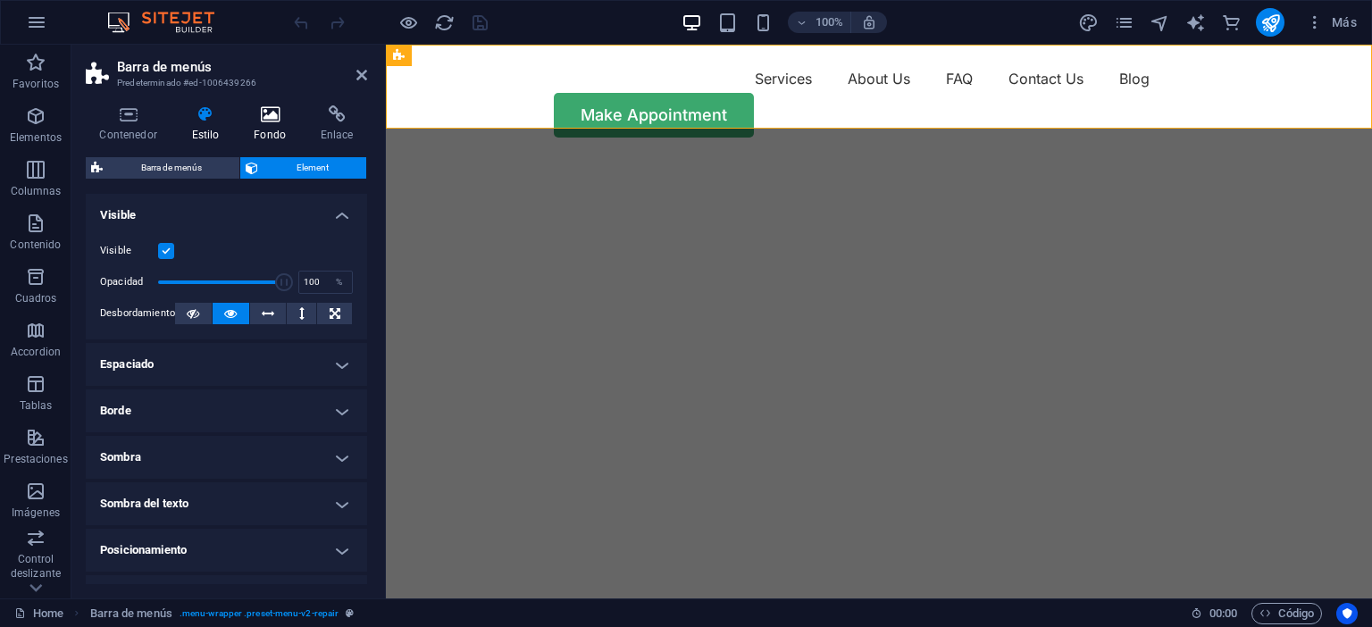
click at [252, 113] on icon at bounding box center [270, 114] width 60 height 18
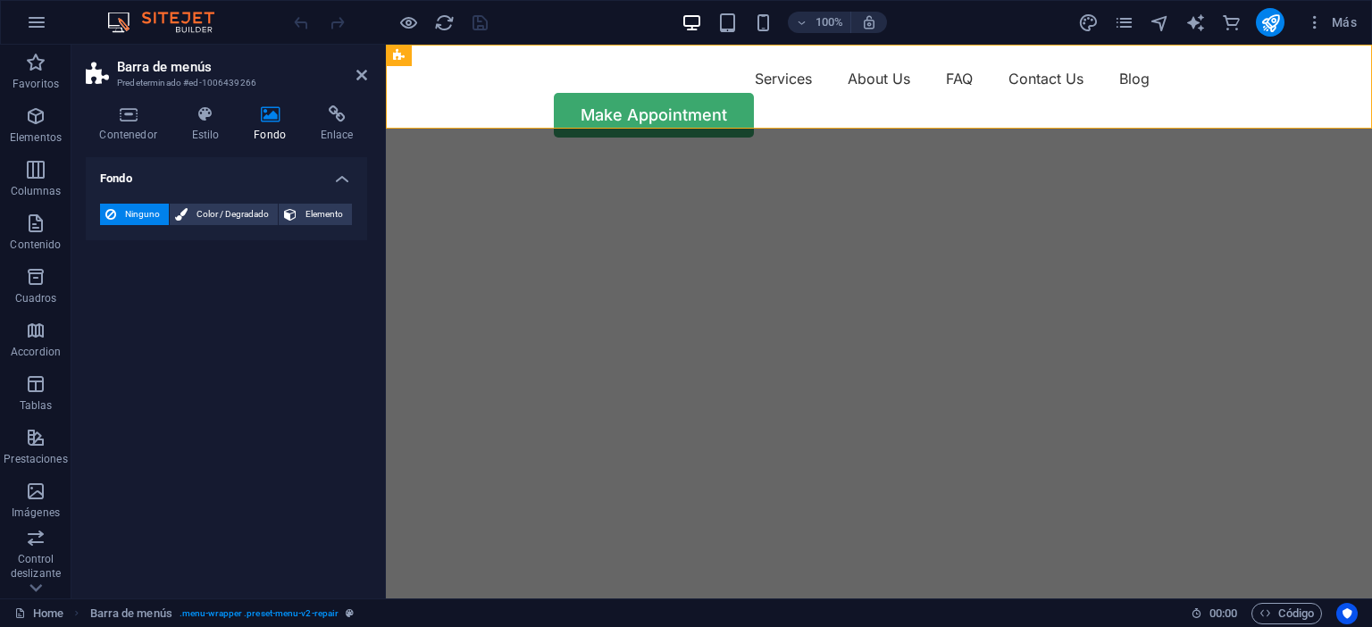
click at [333, 98] on div "Contenedor Estilo Fondo Enlace Tamaño Altura Predeterminado px rem % vh vw Alto…" at bounding box center [226, 344] width 310 height 507
click at [333, 110] on icon at bounding box center [336, 114] width 61 height 18
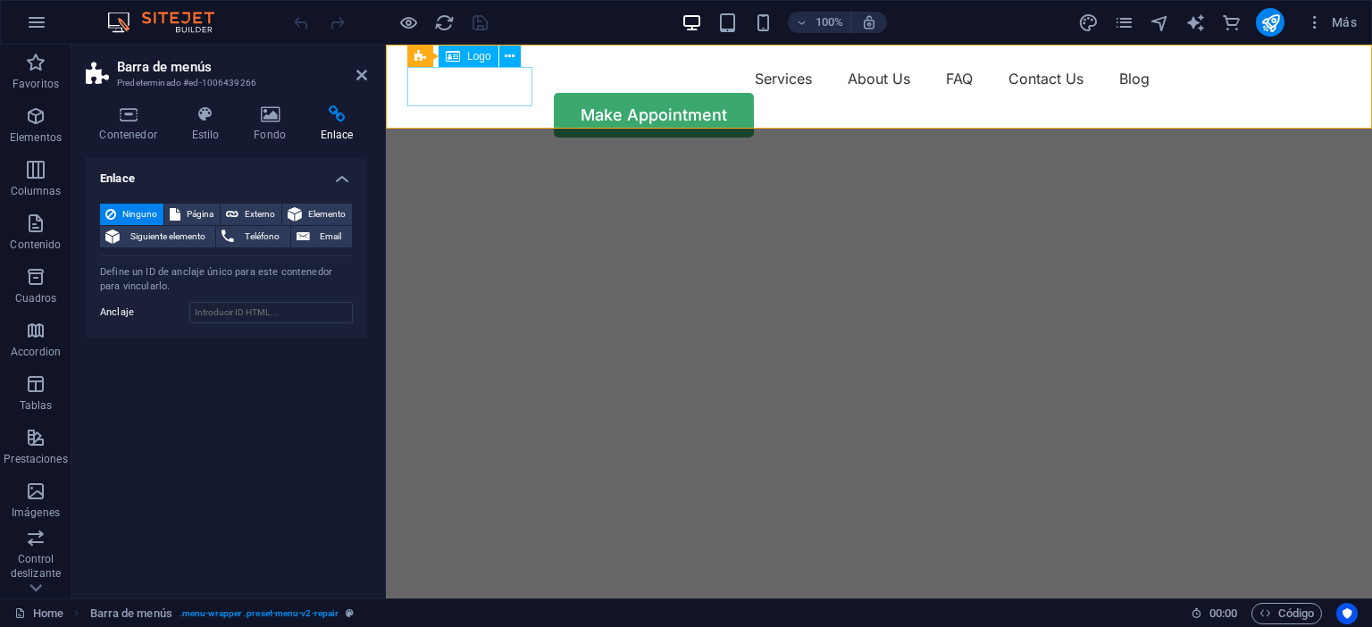
click at [479, 70] on div at bounding box center [469, 83] width 125 height 39
click at [473, 80] on div at bounding box center [469, 83] width 125 height 39
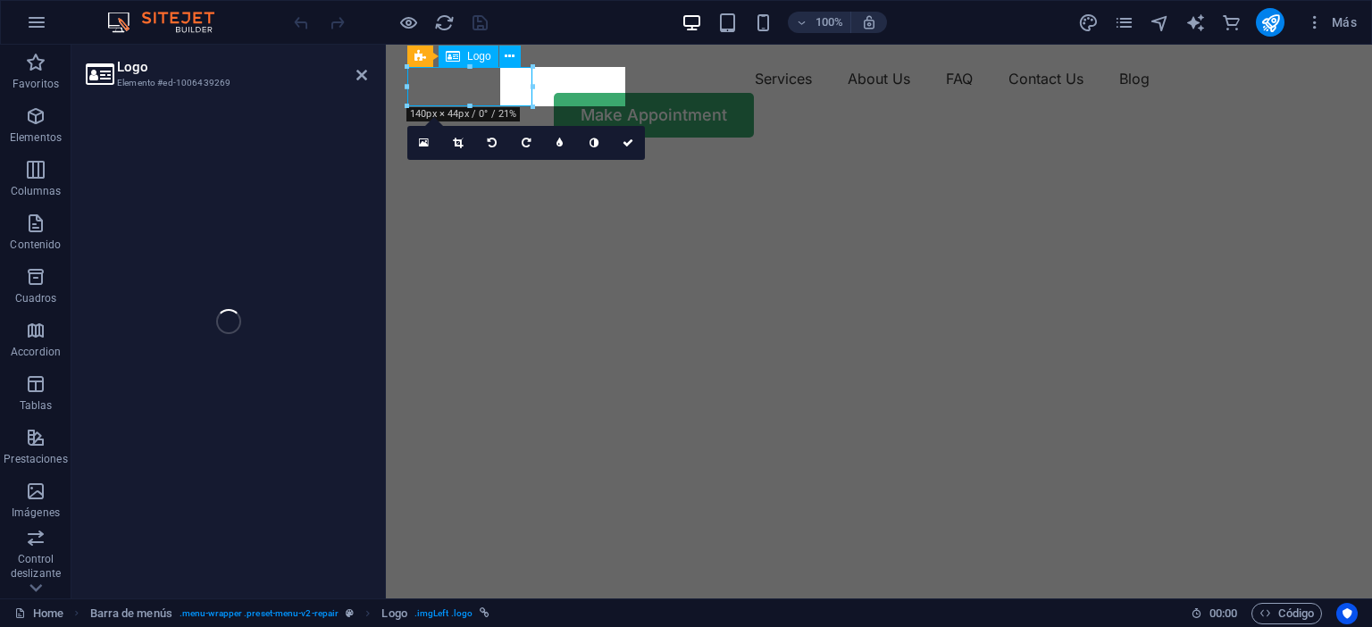
select select "px"
